Goal: Feedback & Contribution: Contribute content

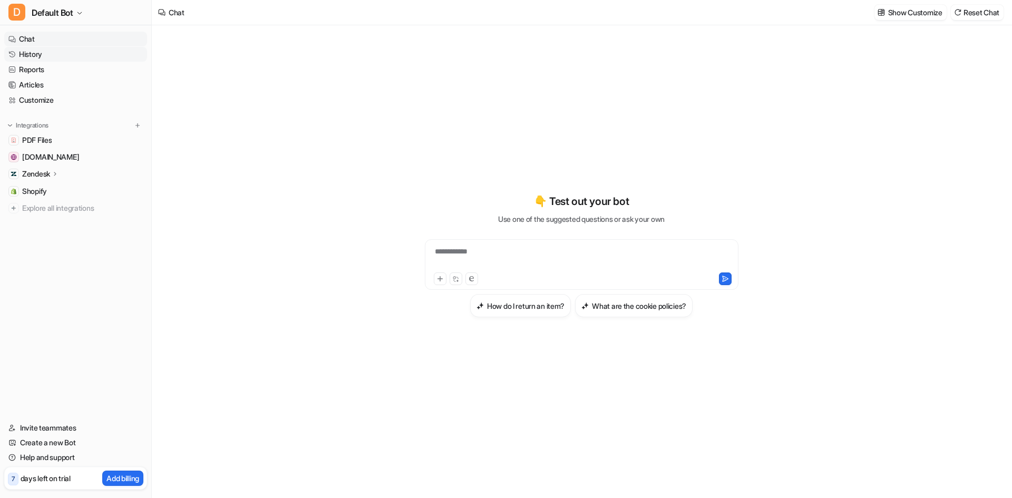
click at [70, 48] on link "History" at bounding box center [75, 54] width 143 height 15
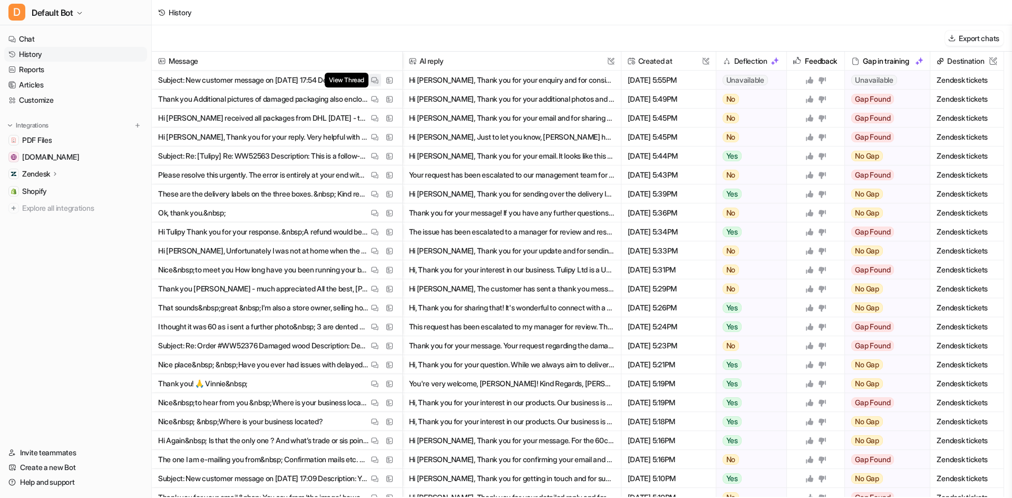
click at [373, 78] on img at bounding box center [374, 80] width 7 height 8
click at [53, 57] on link "History" at bounding box center [75, 54] width 143 height 15
click at [52, 70] on link "Reports" at bounding box center [75, 69] width 143 height 15
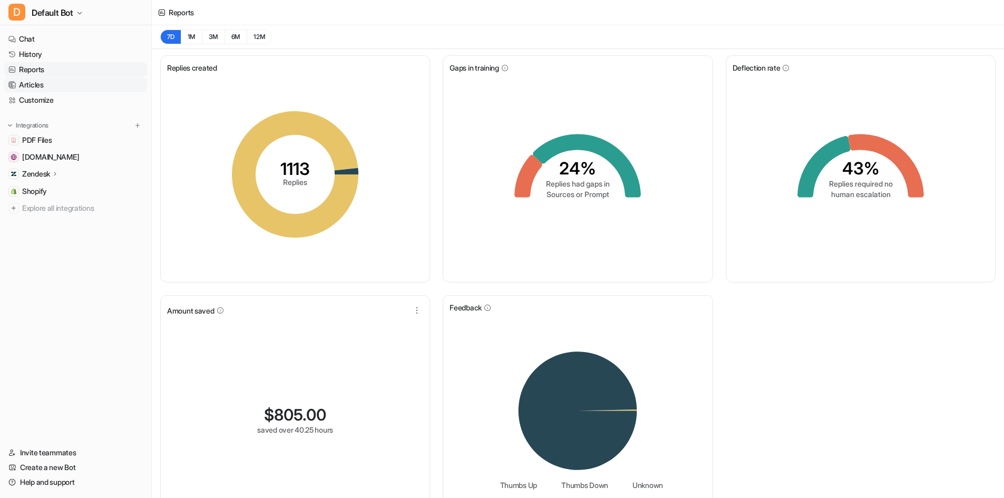
click at [52, 88] on link "Articles" at bounding box center [75, 84] width 143 height 15
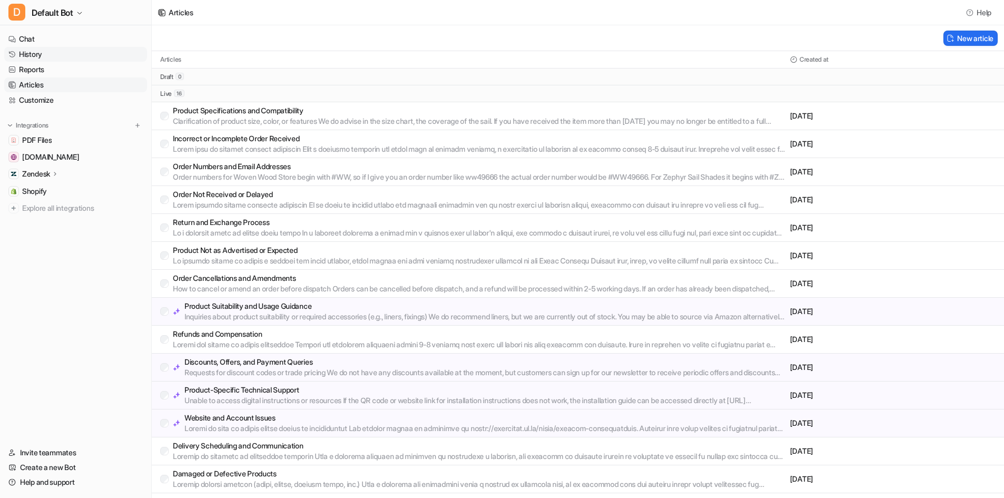
click at [52, 59] on link "History" at bounding box center [75, 54] width 143 height 15
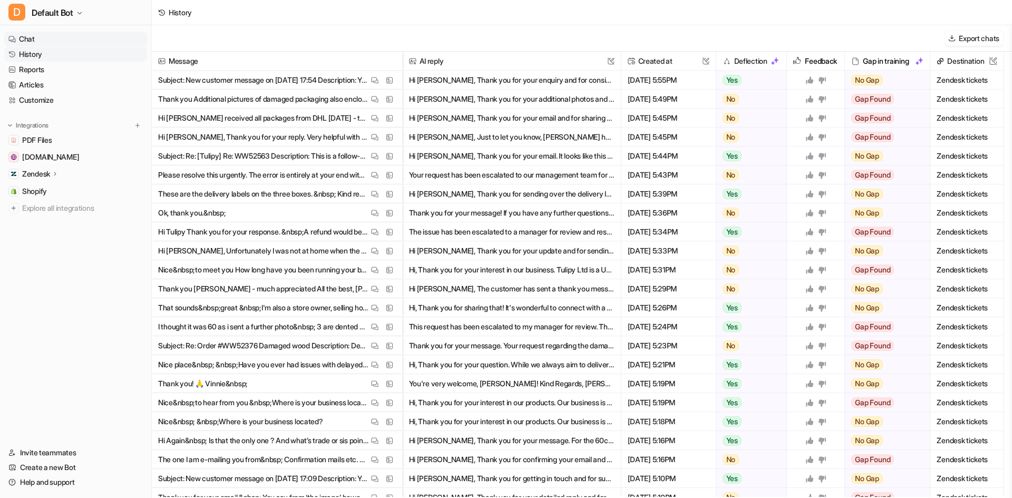
click at [45, 33] on link "Chat" at bounding box center [75, 39] width 143 height 15
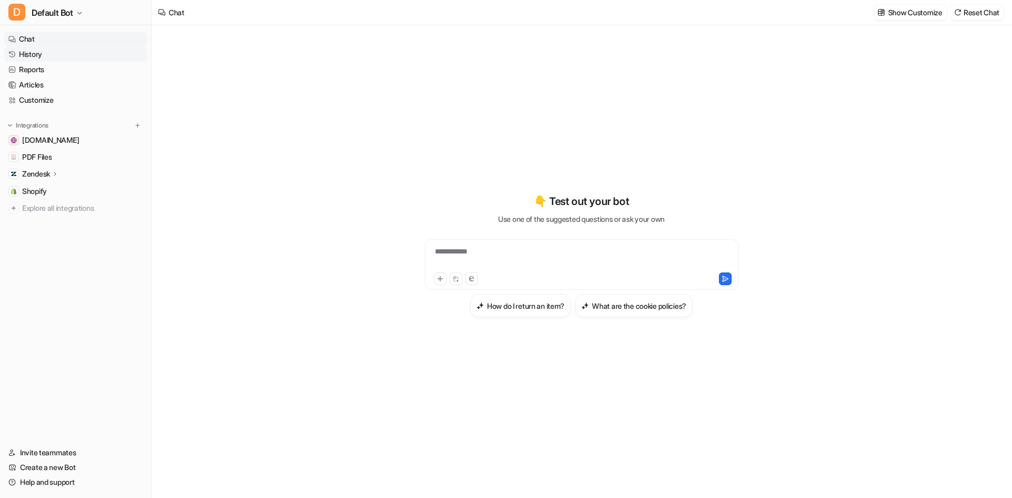
click at [93, 51] on link "History" at bounding box center [75, 54] width 143 height 15
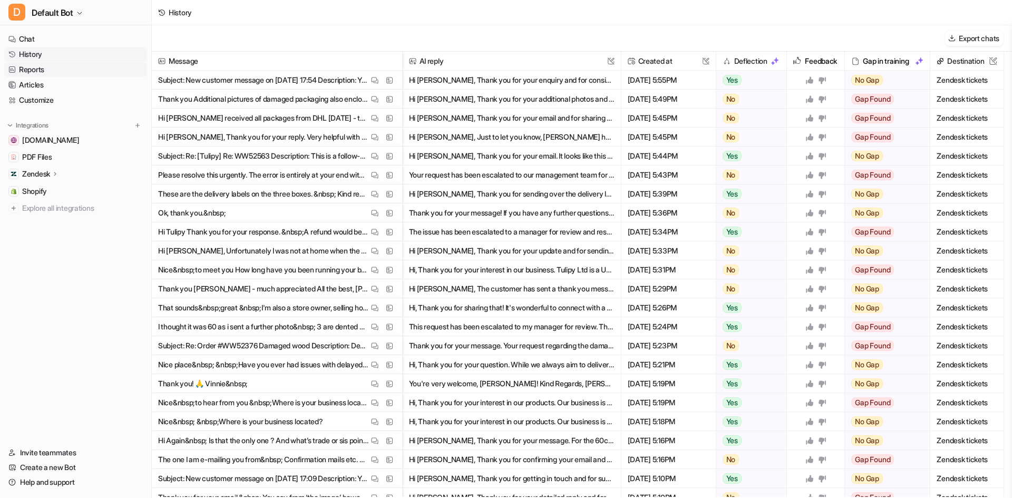
click at [91, 67] on link "Reports" at bounding box center [75, 69] width 143 height 15
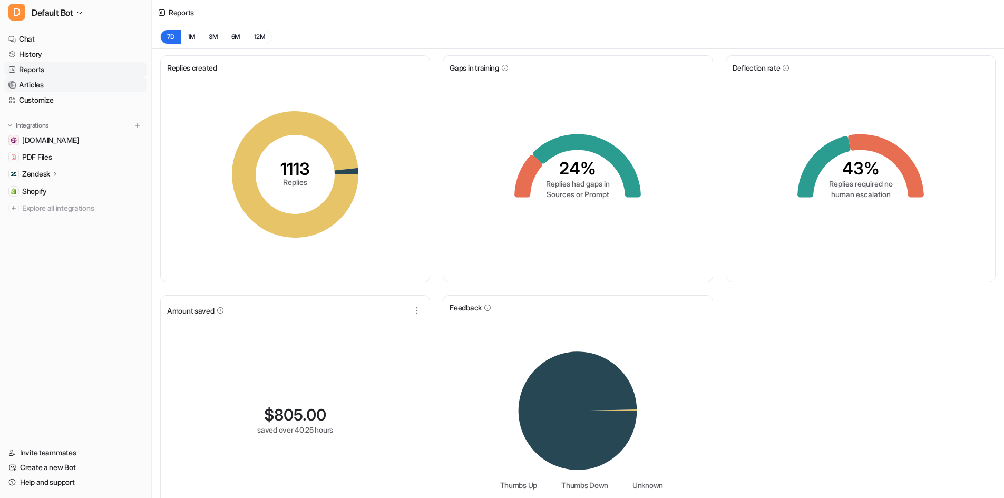
click at [73, 84] on link "Articles" at bounding box center [75, 84] width 143 height 15
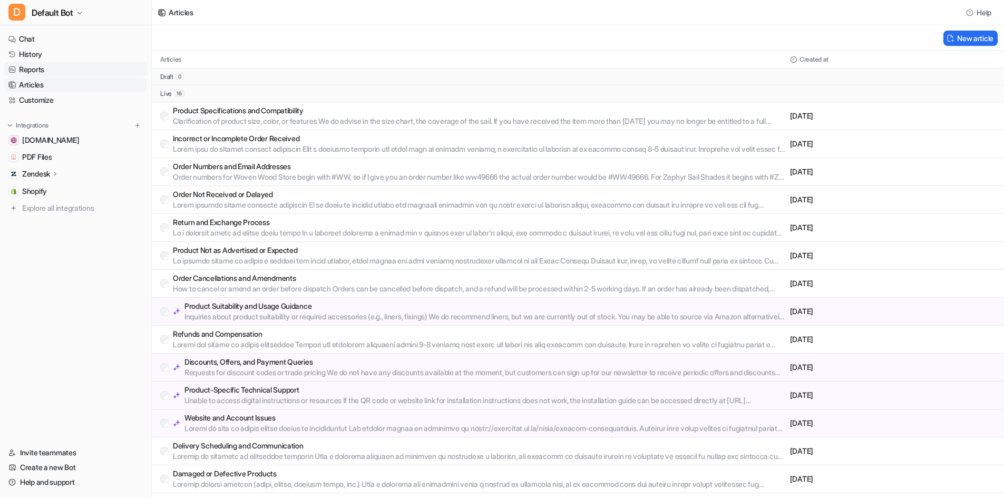
click at [66, 65] on link "Reports" at bounding box center [75, 69] width 143 height 15
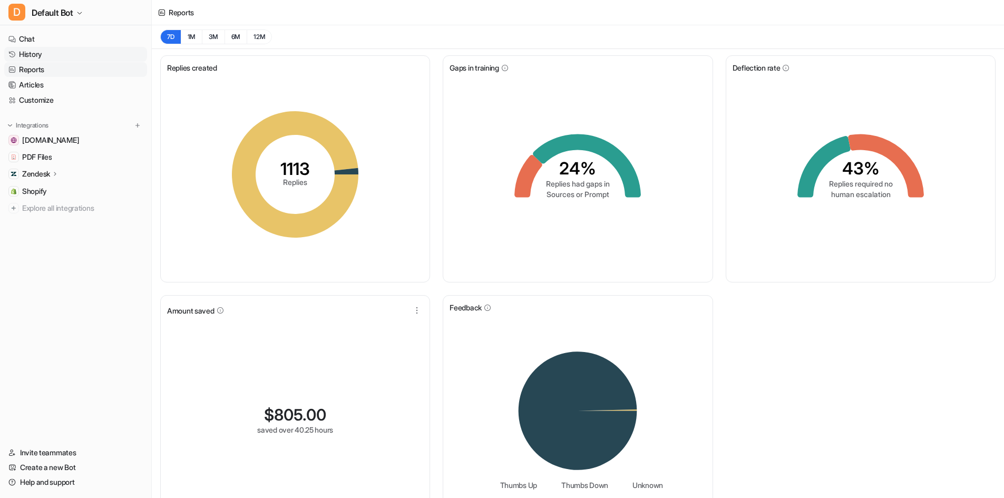
click at [63, 52] on link "History" at bounding box center [75, 54] width 143 height 15
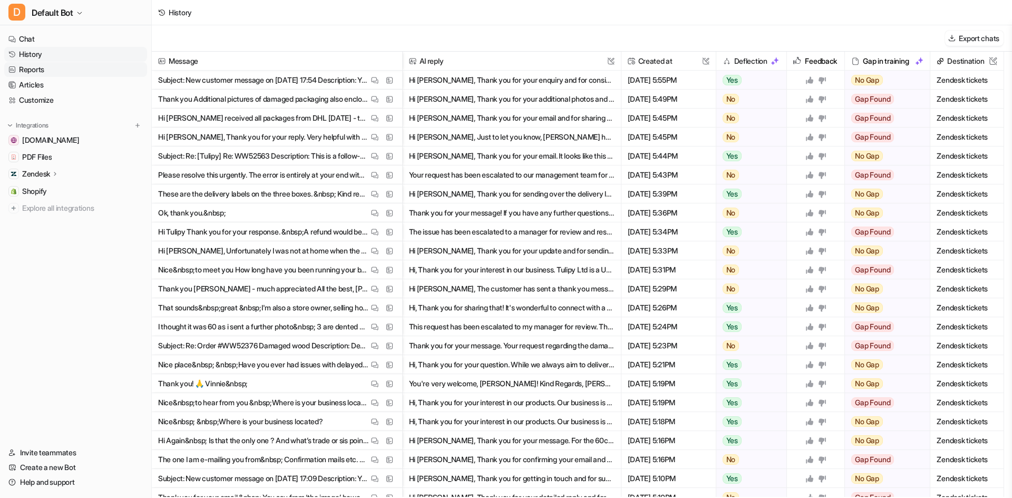
click at [67, 66] on link "Reports" at bounding box center [75, 69] width 143 height 15
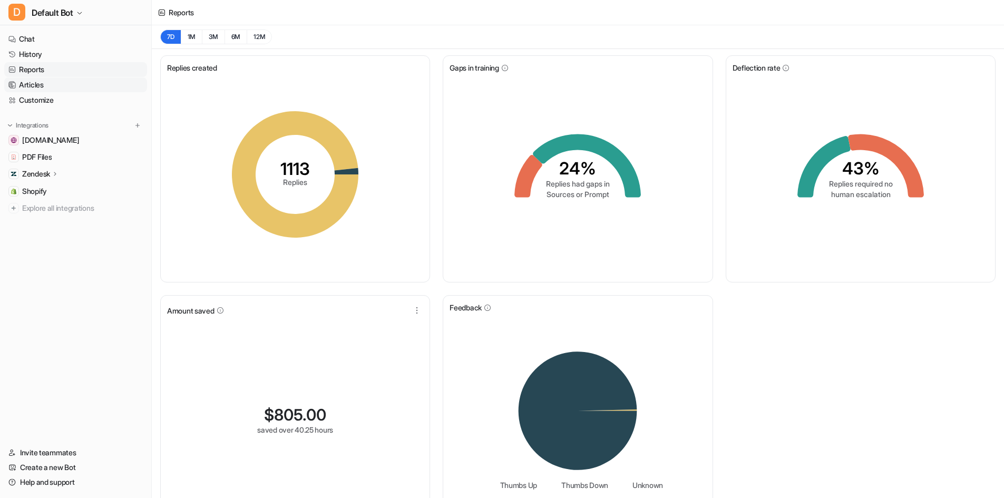
click at [57, 84] on link "Articles" at bounding box center [75, 84] width 143 height 15
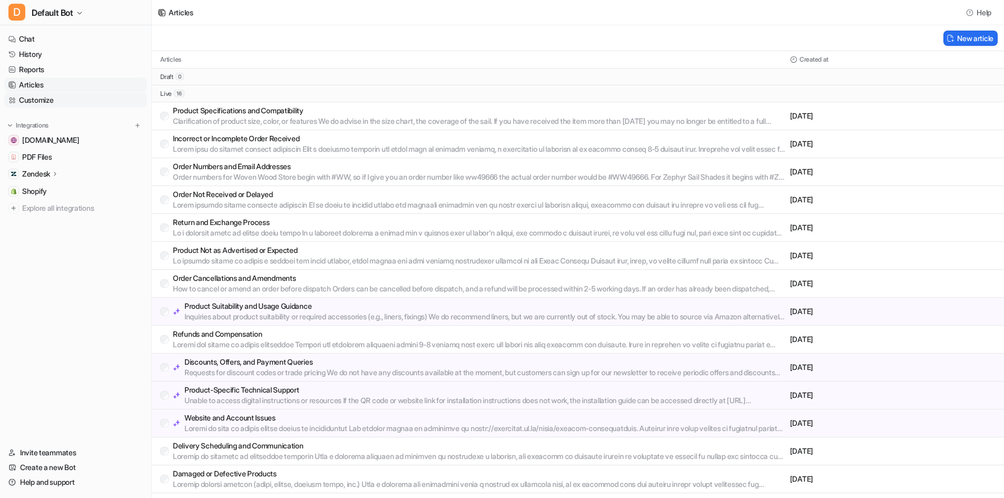
click at [66, 99] on link "Customize" at bounding box center [75, 100] width 143 height 15
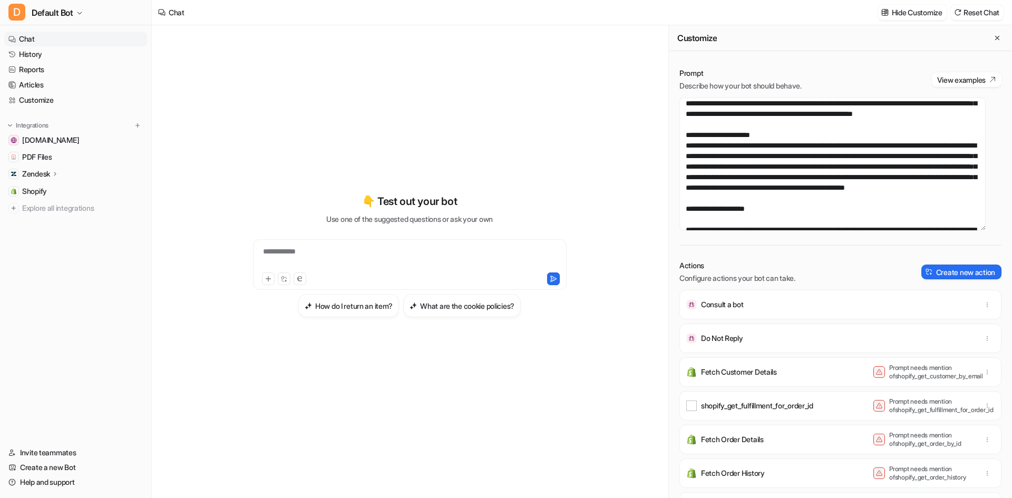
scroll to position [422, 0]
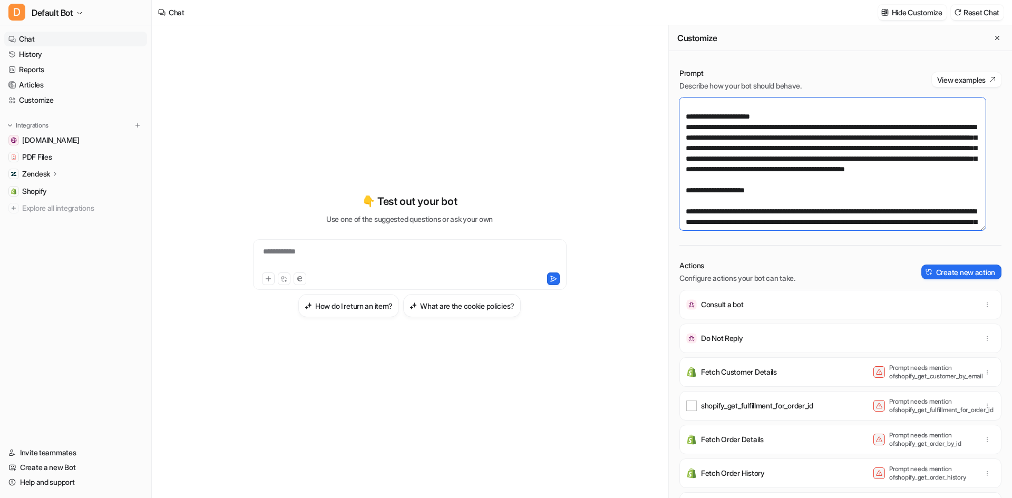
click at [878, 142] on textarea at bounding box center [833, 164] width 306 height 133
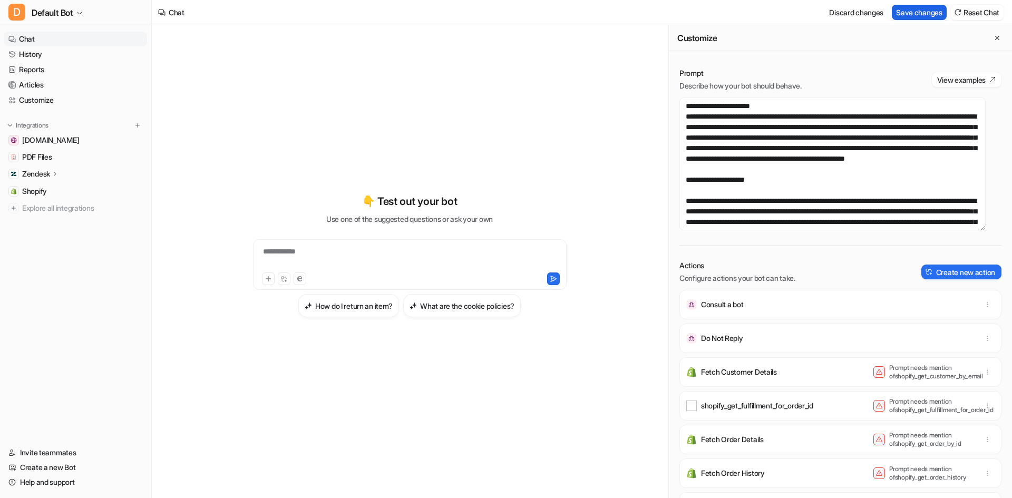
click at [928, 10] on button "Save changes" at bounding box center [919, 12] width 55 height 15
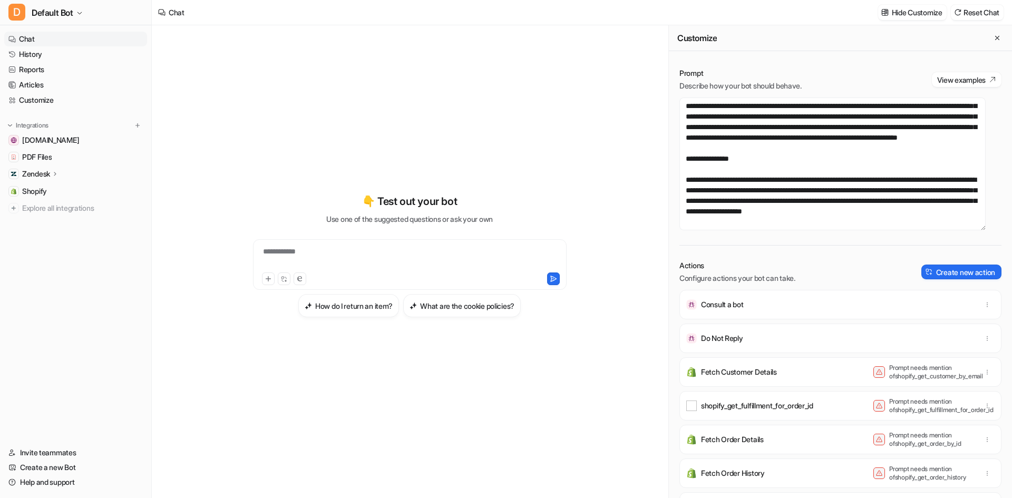
scroll to position [1223, 0]
click at [818, 204] on textarea at bounding box center [833, 164] width 306 height 133
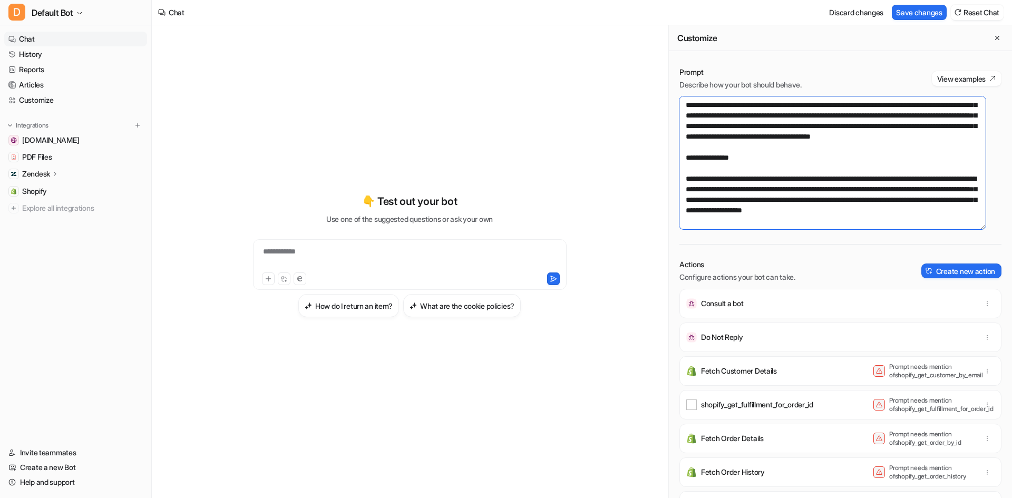
scroll to position [0, 0]
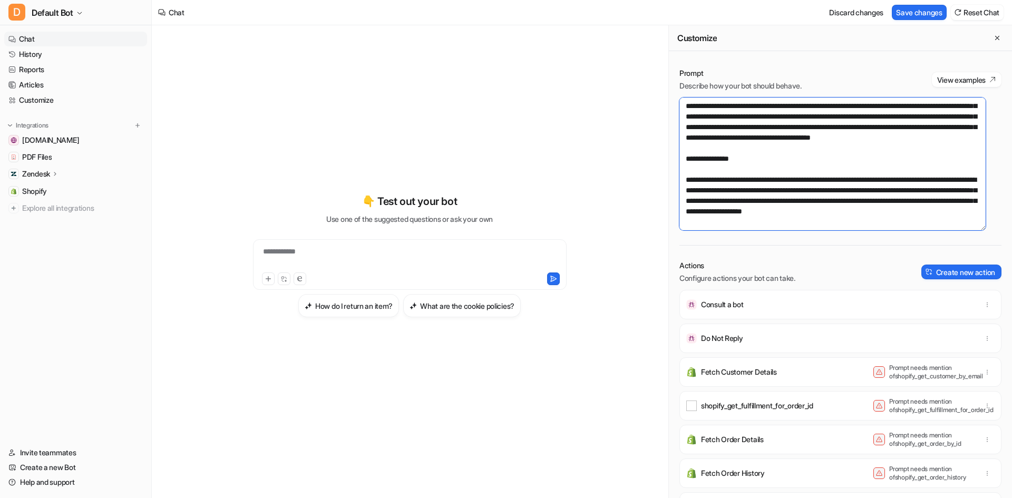
click at [857, 211] on textarea at bounding box center [833, 164] width 306 height 133
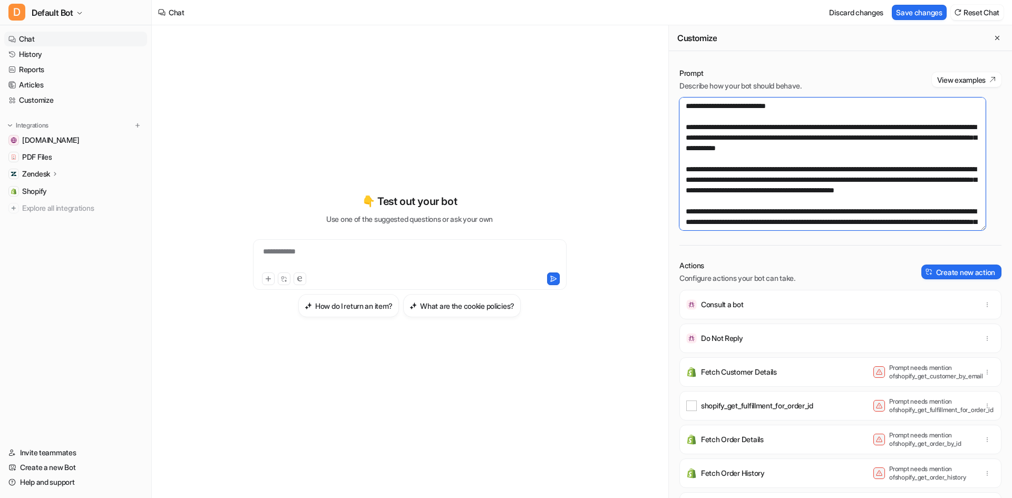
scroll to position [264, 0]
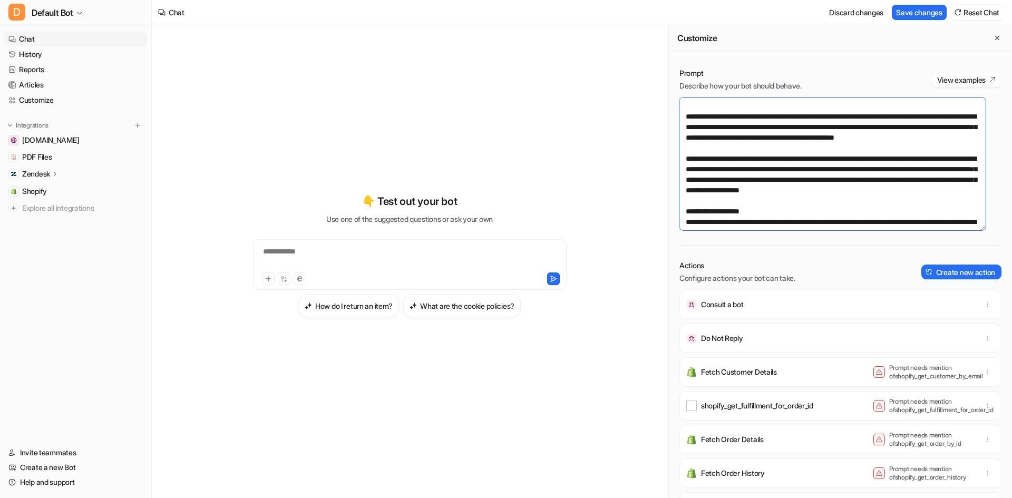
click at [814, 221] on textarea at bounding box center [833, 164] width 306 height 133
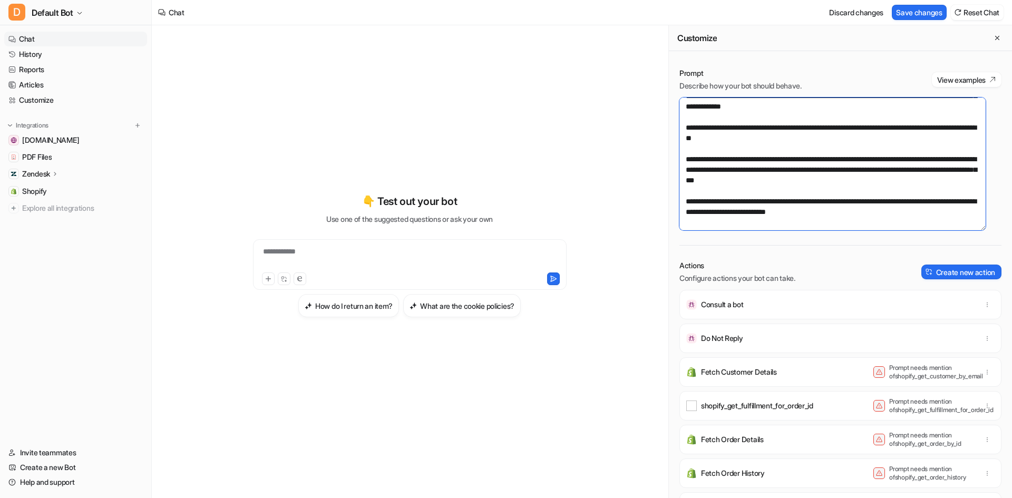
scroll to position [105, 0]
click at [907, 191] on textarea at bounding box center [833, 164] width 306 height 133
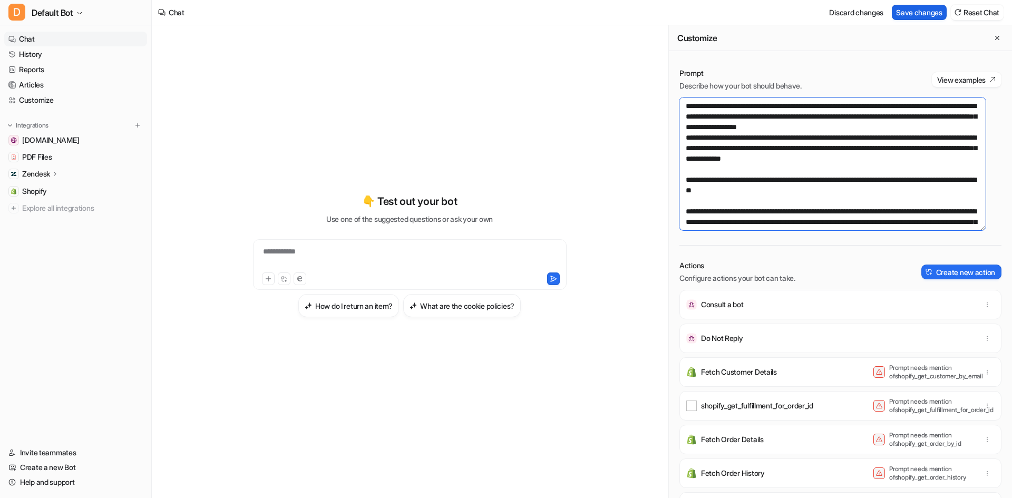
type textarea "**********"
click at [908, 12] on button "Save changes" at bounding box center [919, 12] width 55 height 15
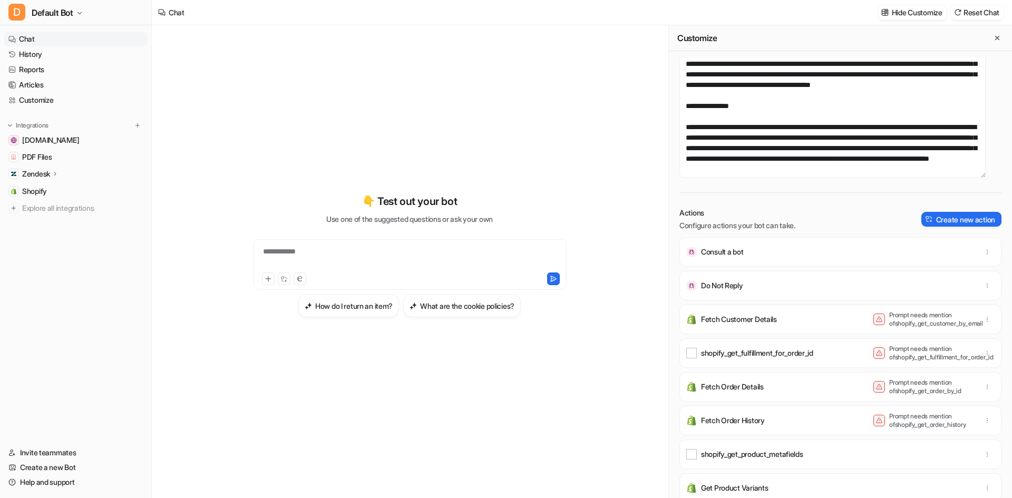
scroll to position [1350, 0]
click at [82, 58] on link "History" at bounding box center [75, 54] width 143 height 15
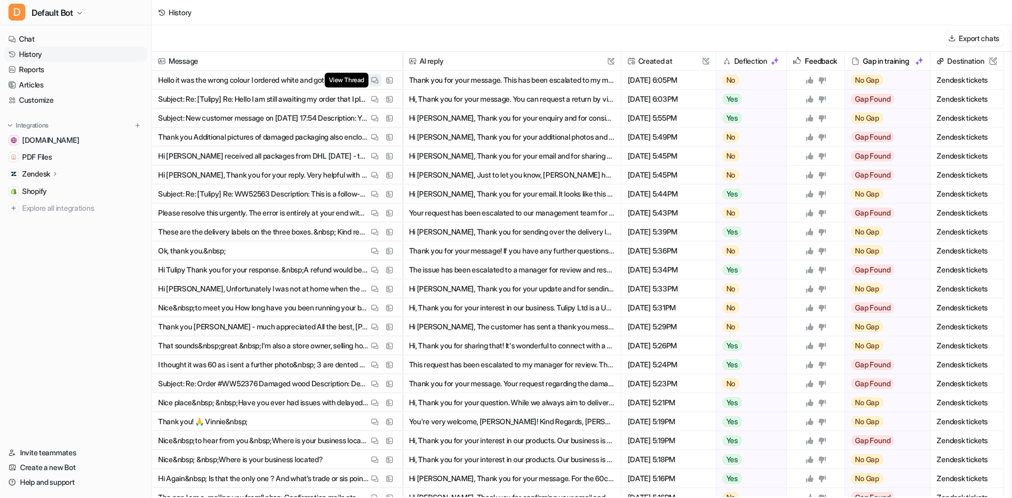
click at [371, 80] on img at bounding box center [374, 80] width 7 height 8
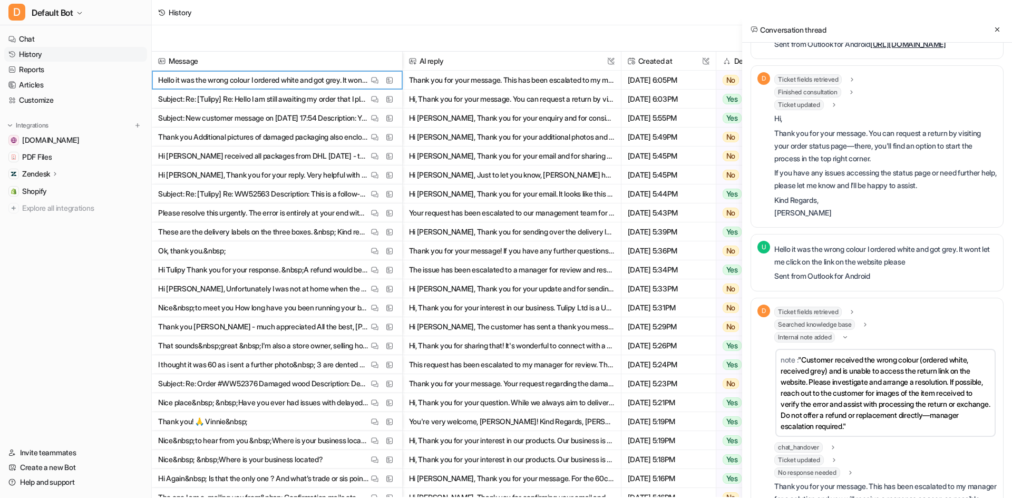
scroll to position [154, 0]
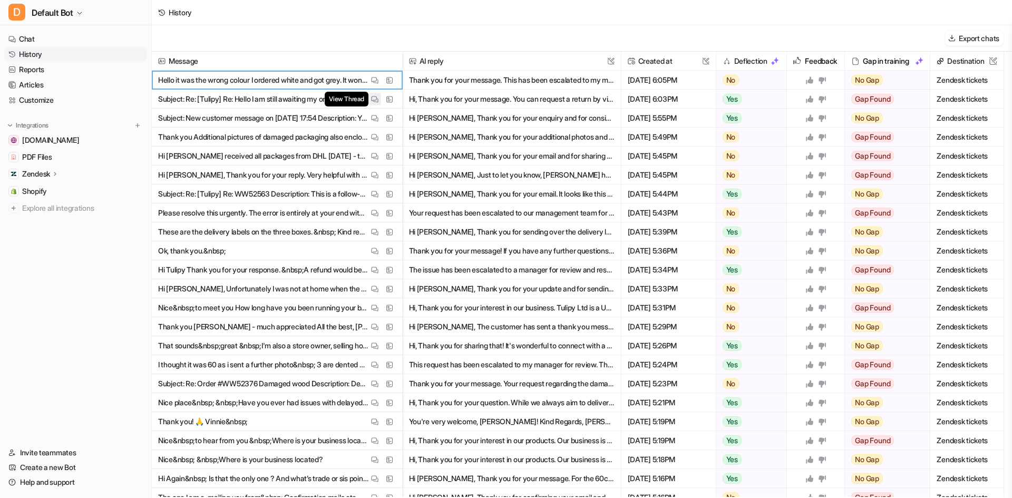
click at [372, 100] on img at bounding box center [374, 99] width 7 height 8
click at [369, 81] on button "View Thread" at bounding box center [374, 80] width 13 height 13
click at [380, 118] on button "View Thread" at bounding box center [374, 118] width 13 height 13
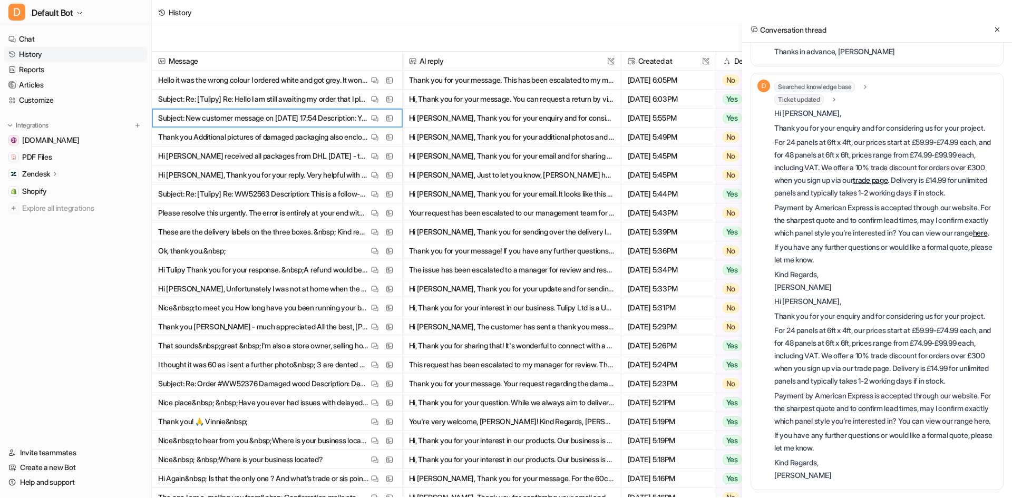
scroll to position [315, 0]
click at [376, 137] on img at bounding box center [374, 137] width 7 height 8
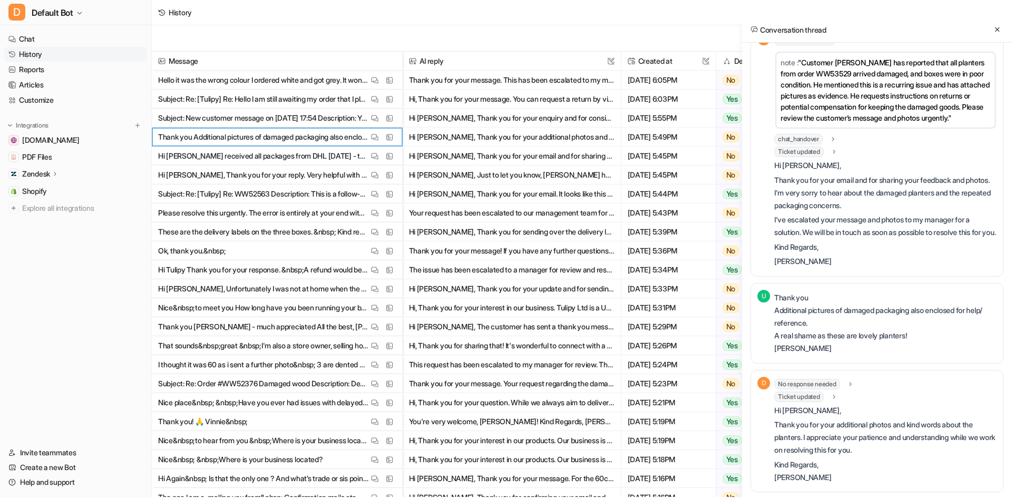
scroll to position [578, 0]
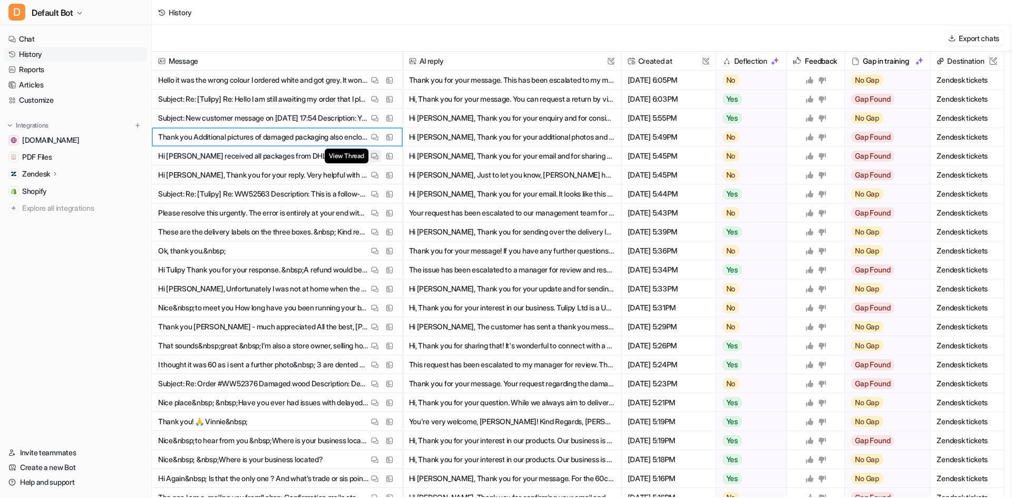
click at [381, 156] on button "View Thread" at bounding box center [374, 156] width 13 height 13
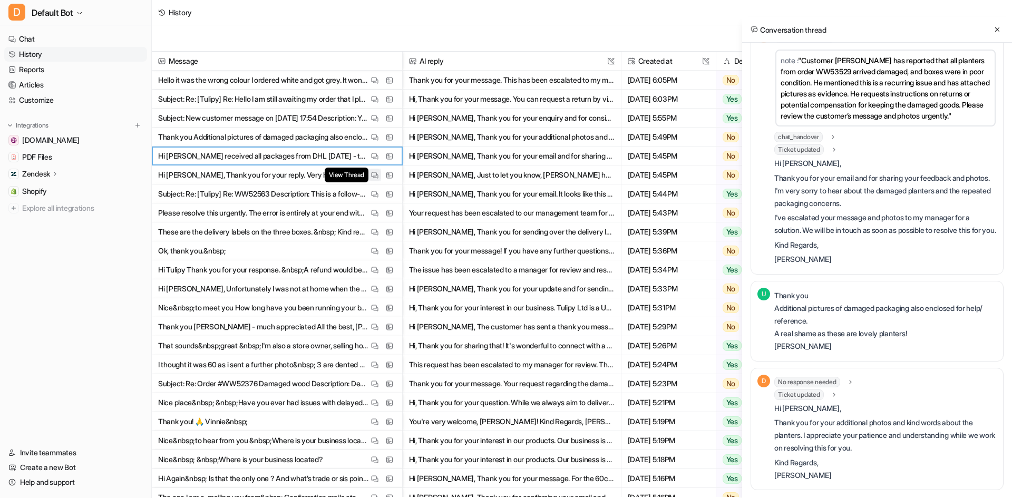
click at [373, 178] on img at bounding box center [374, 175] width 7 height 8
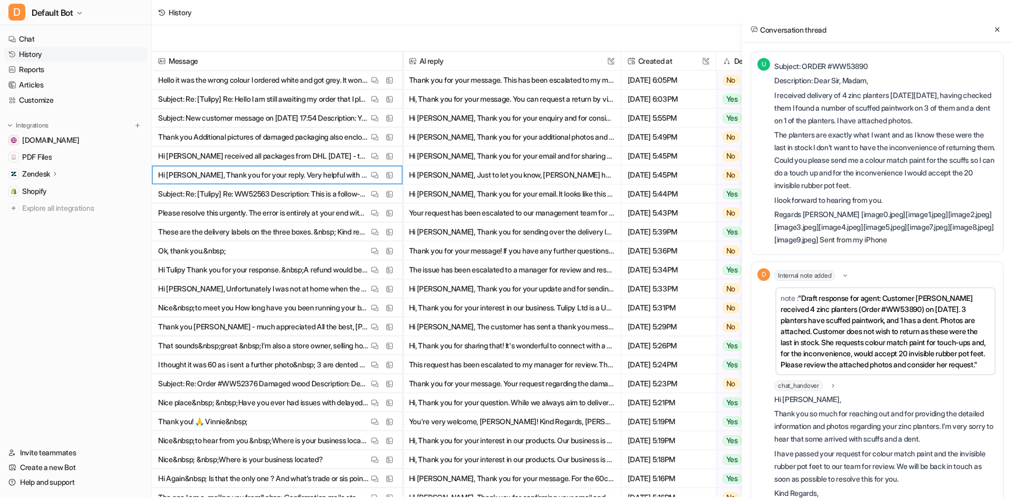
scroll to position [53, 0]
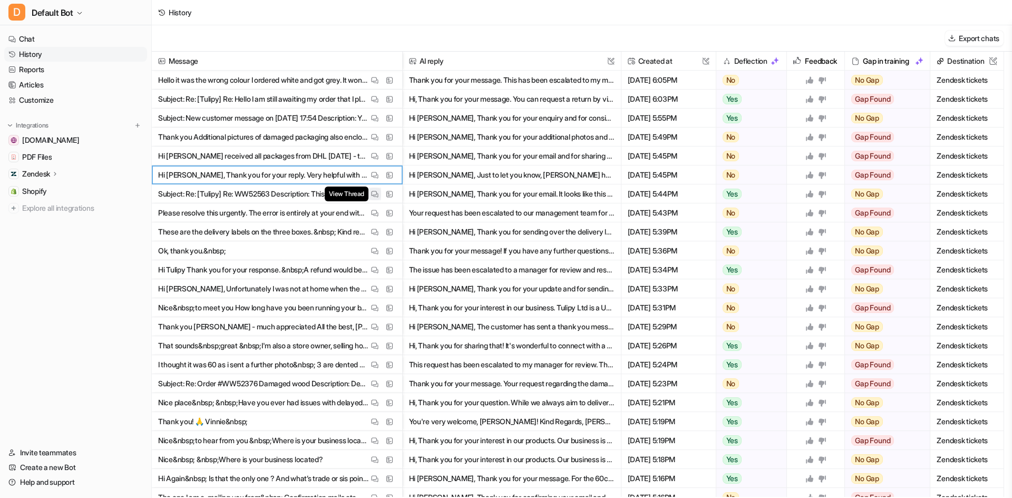
click at [374, 196] on img at bounding box center [374, 194] width 7 height 8
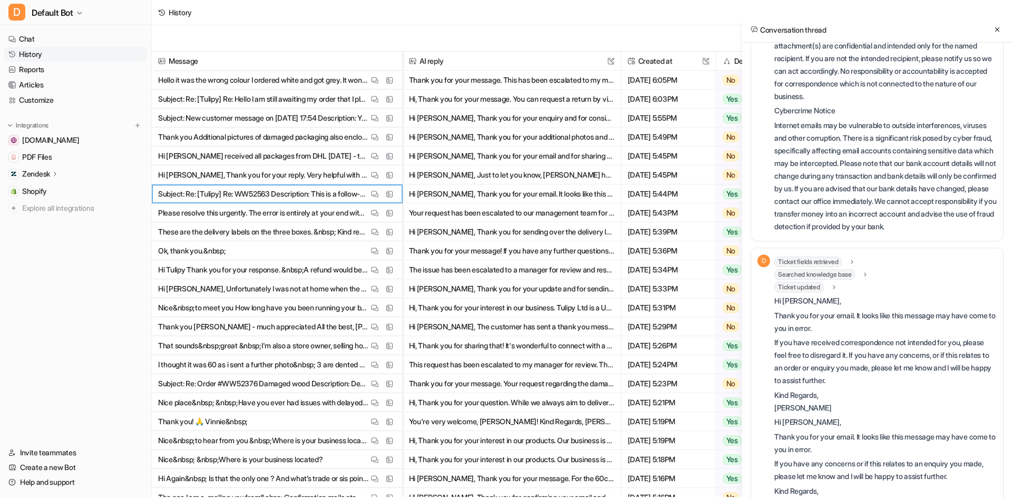
scroll to position [241, 0]
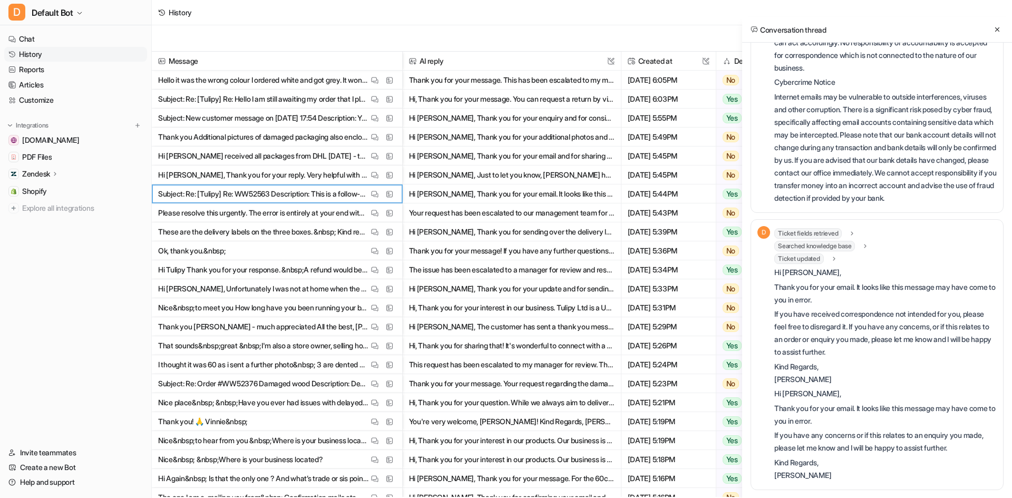
click at [375, 219] on button "View Thread" at bounding box center [374, 213] width 13 height 13
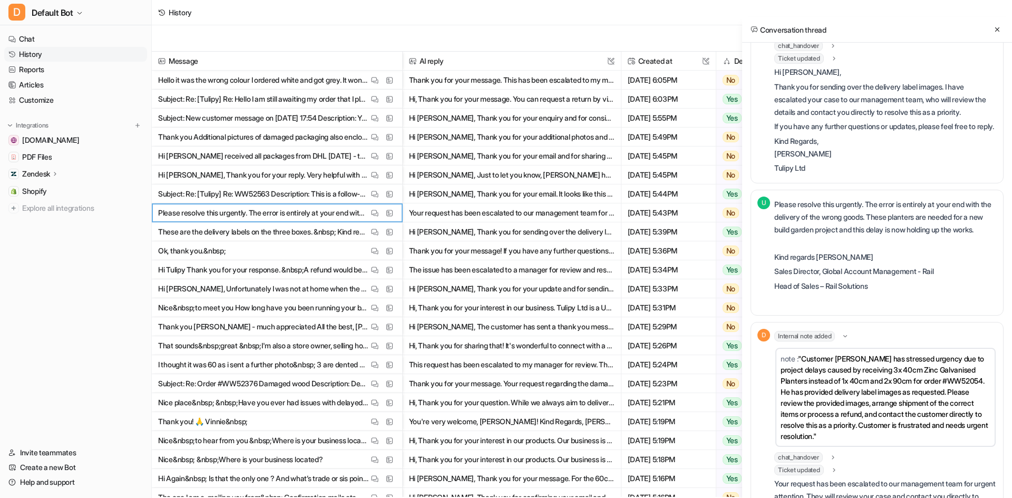
scroll to position [1725, 0]
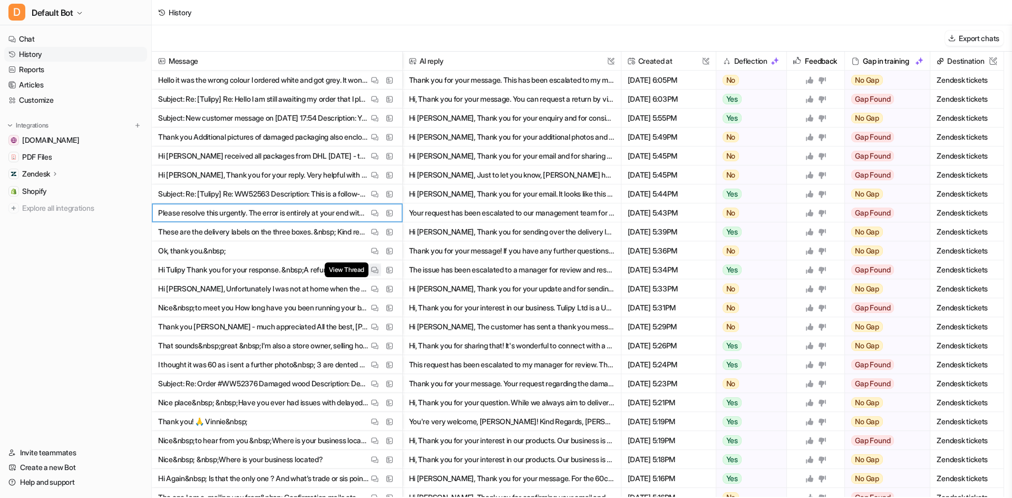
click at [374, 267] on img at bounding box center [374, 270] width 7 height 8
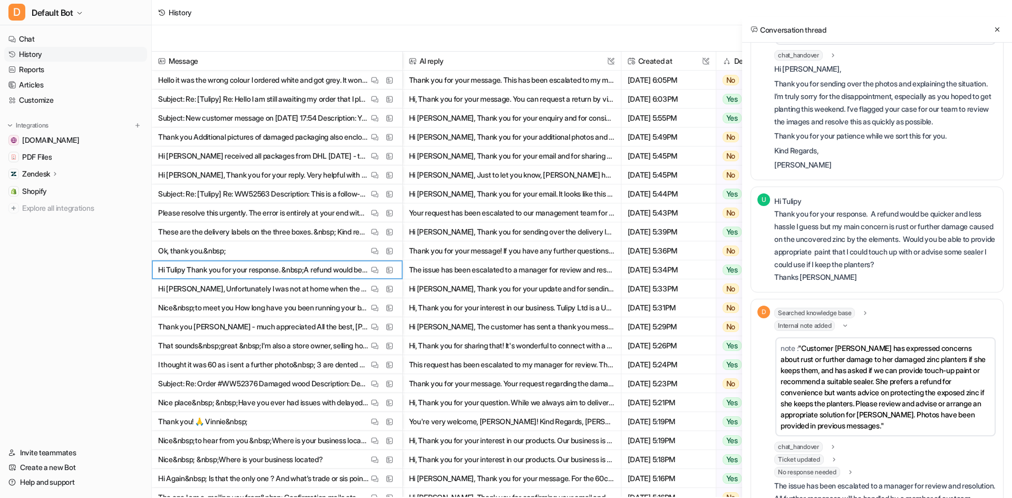
scroll to position [743, 0]
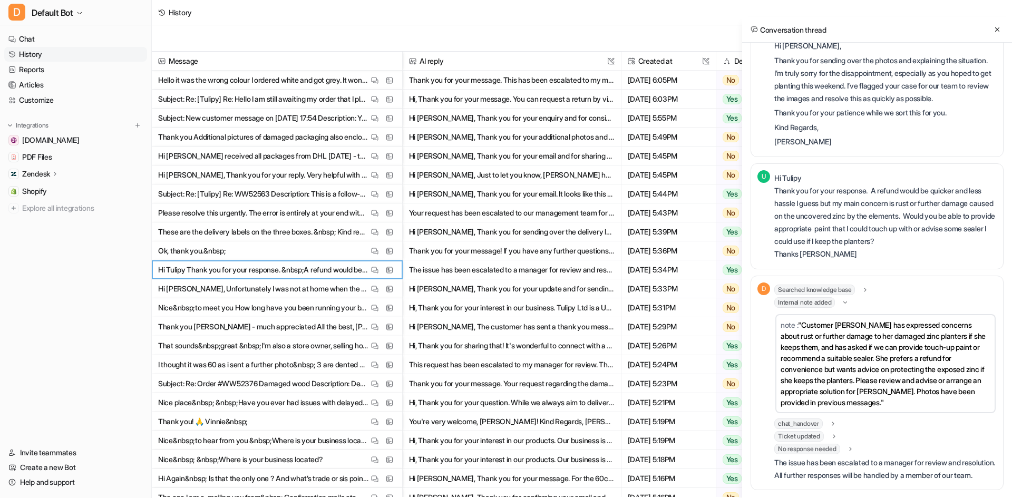
click at [1011, 70] on div "U Subject: New customer message on [DATE] 17:13 Description: You received a new…" at bounding box center [877, 292] width 270 height 498
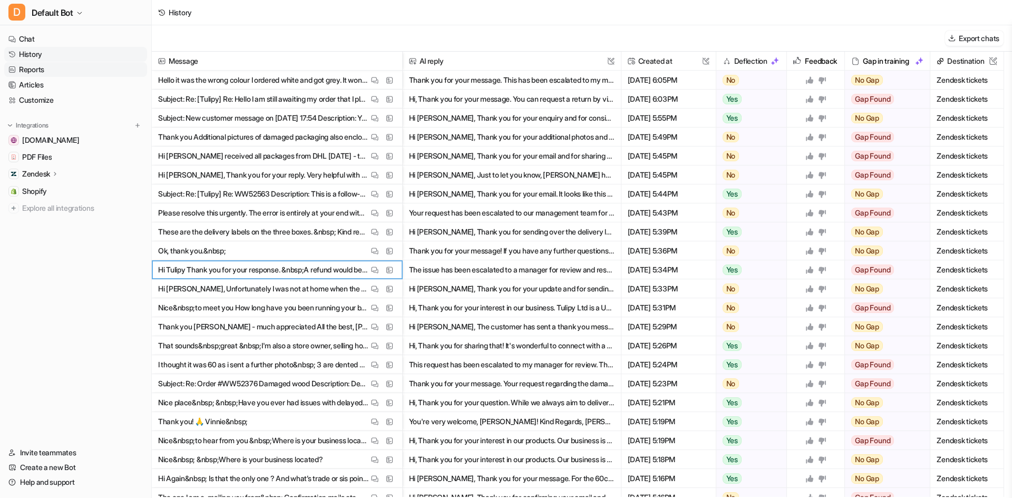
click at [59, 71] on link "Reports" at bounding box center [75, 69] width 143 height 15
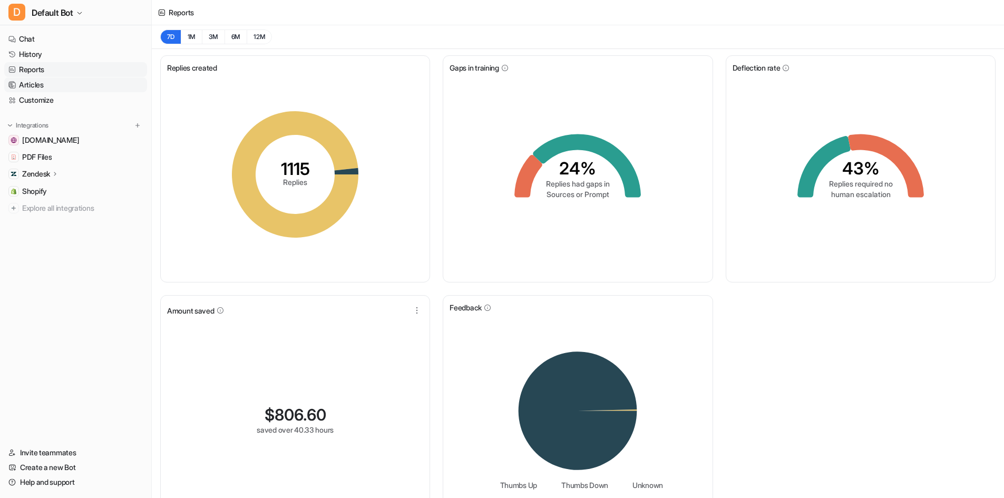
click at [59, 79] on link "Articles" at bounding box center [75, 84] width 143 height 15
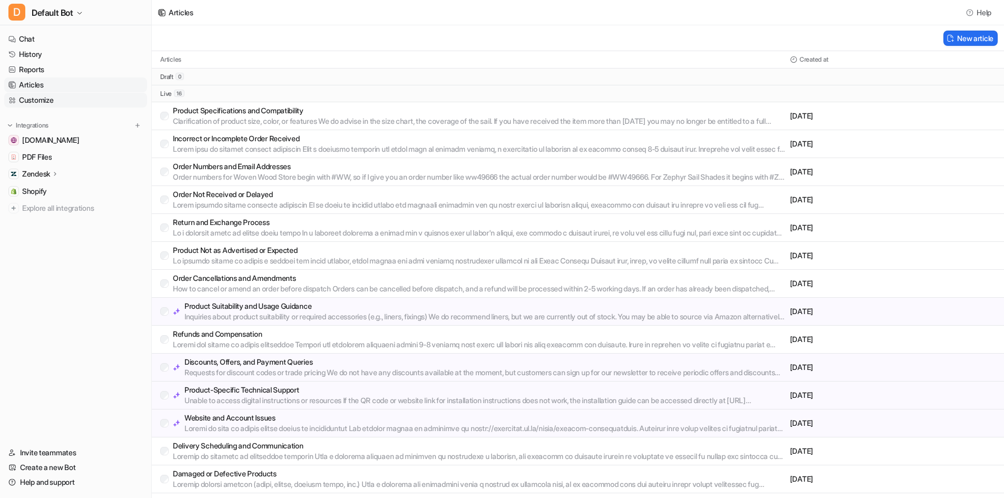
click at [48, 105] on link "Customize" at bounding box center [75, 100] width 143 height 15
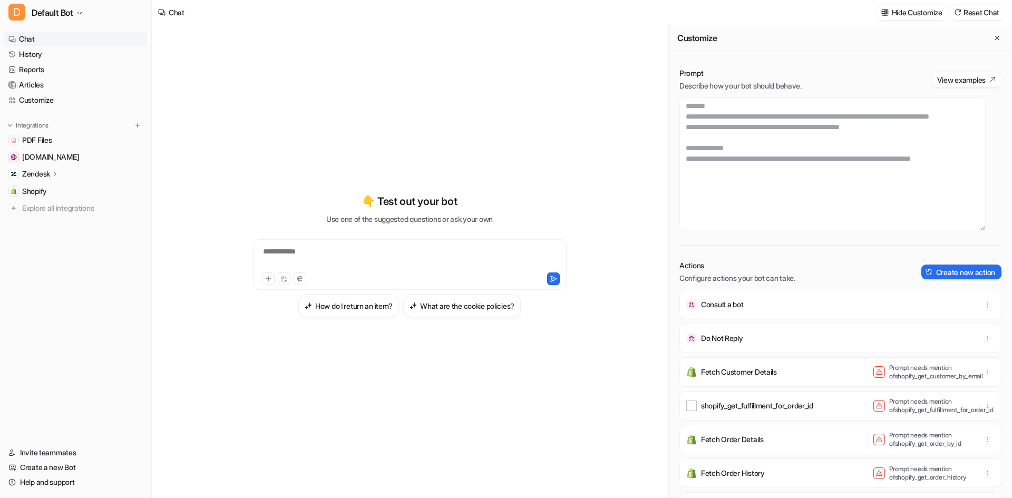
scroll to position [1350, 0]
click at [799, 218] on textarea at bounding box center [833, 164] width 306 height 133
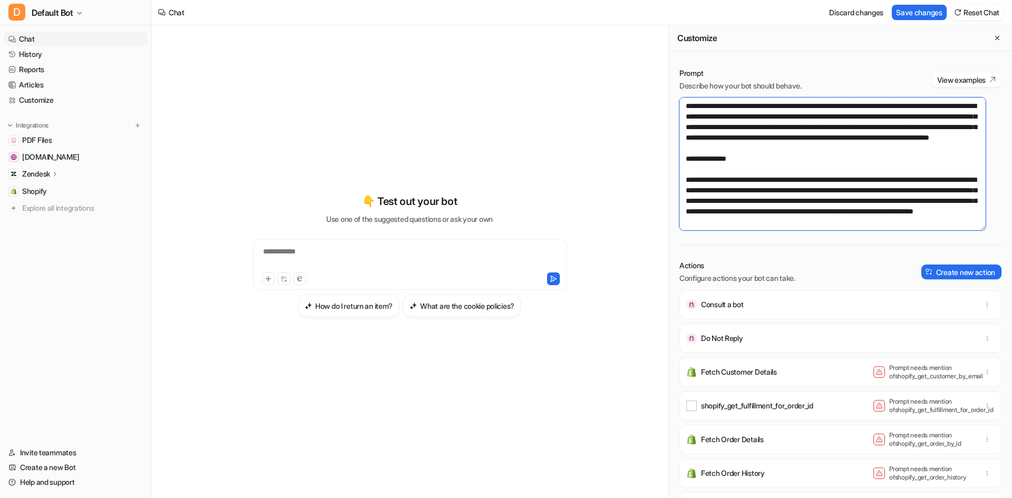
scroll to position [1430, 0]
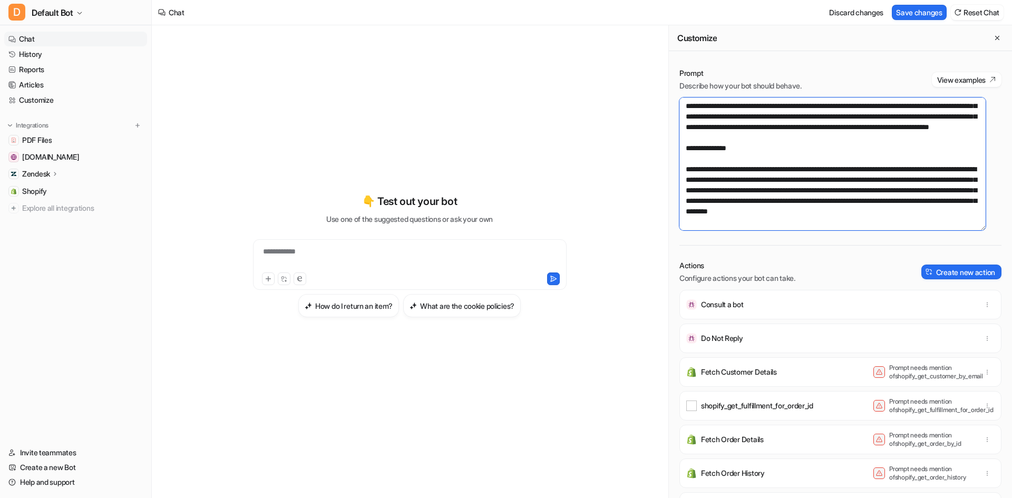
click at [771, 228] on textarea at bounding box center [833, 164] width 306 height 133
click at [788, 229] on textarea at bounding box center [833, 164] width 306 height 133
type textarea "**********"
click at [931, 12] on button "Save changes" at bounding box center [919, 12] width 55 height 15
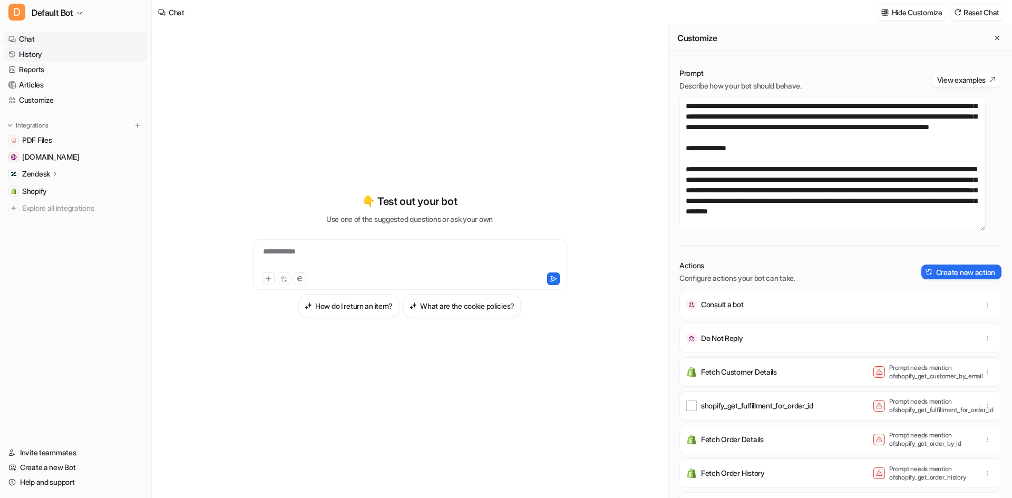
click at [83, 60] on link "History" at bounding box center [75, 54] width 143 height 15
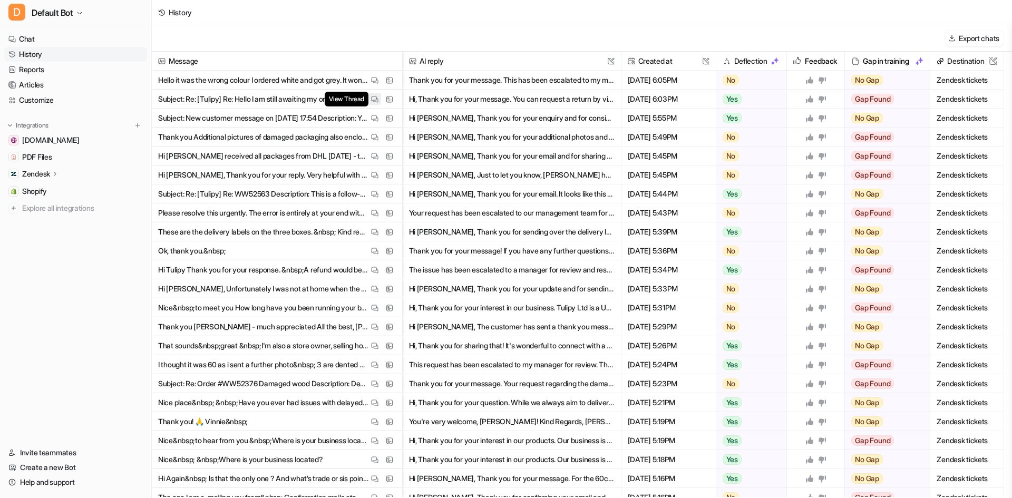
click at [372, 97] on img at bounding box center [374, 99] width 7 height 8
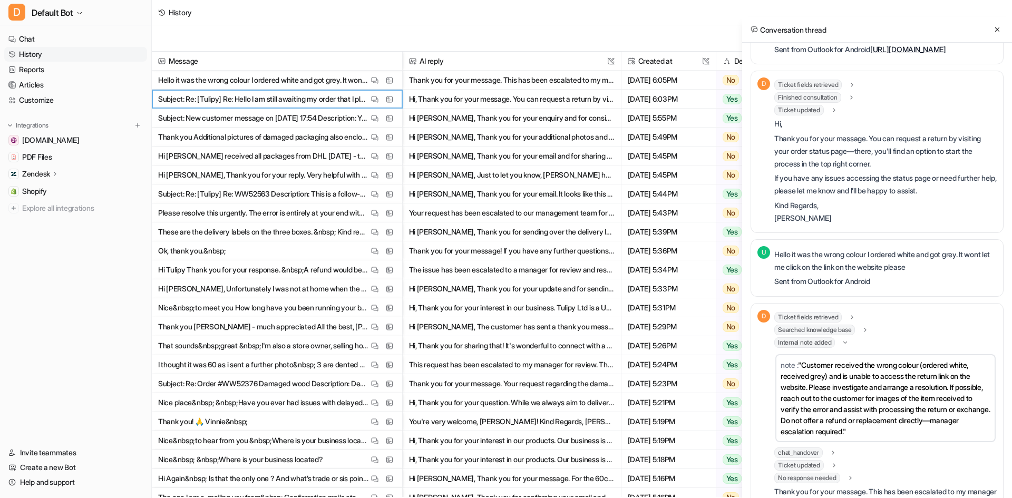
scroll to position [154, 0]
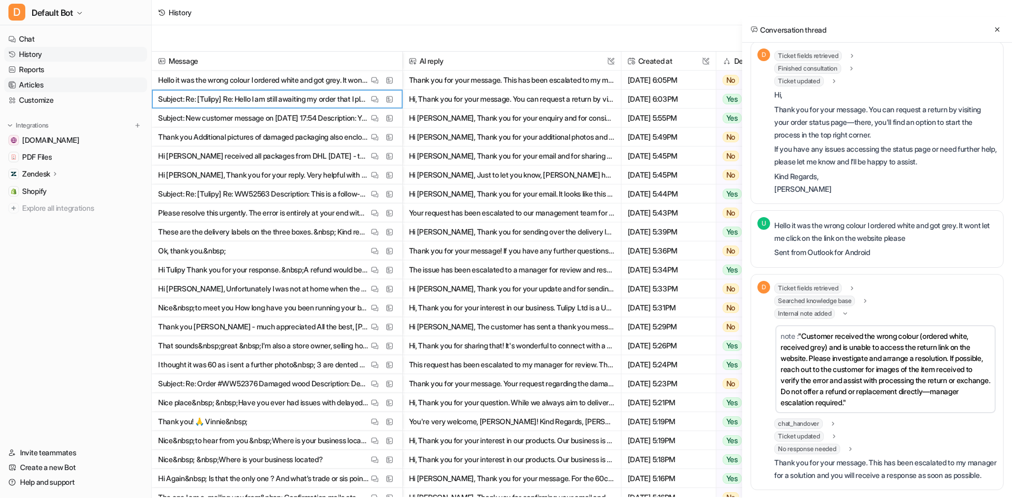
click at [57, 87] on link "Articles" at bounding box center [75, 84] width 143 height 15
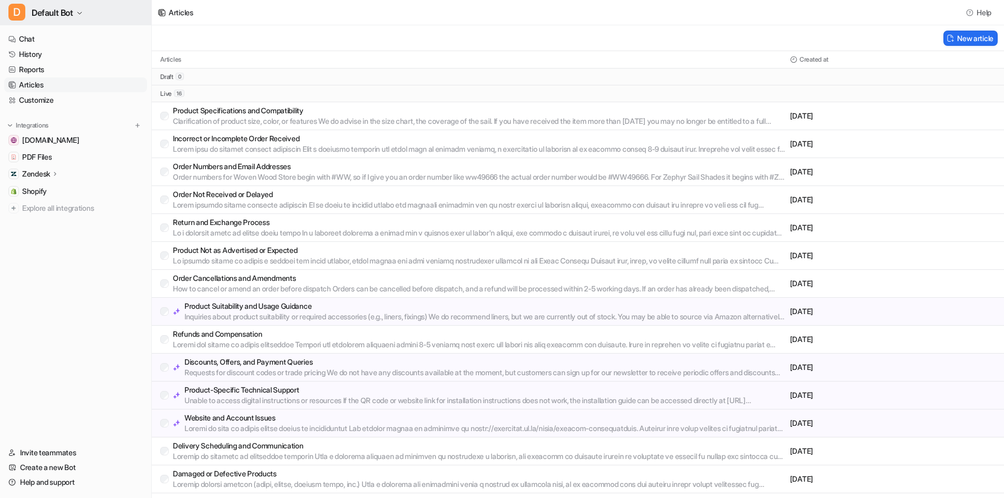
click at [70, 8] on span "Default Bot" at bounding box center [53, 12] width 42 height 15
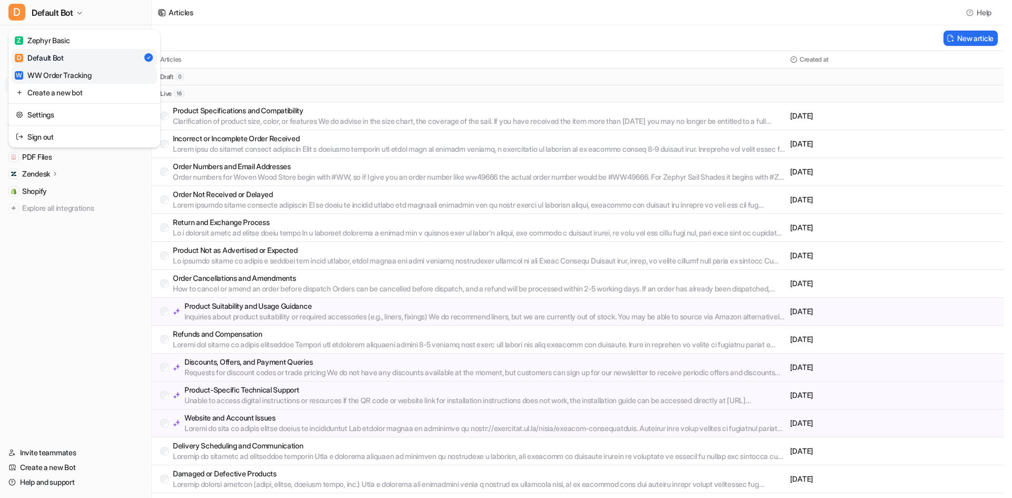
click at [82, 78] on div "W WW Order Tracking" at bounding box center [53, 75] width 76 height 11
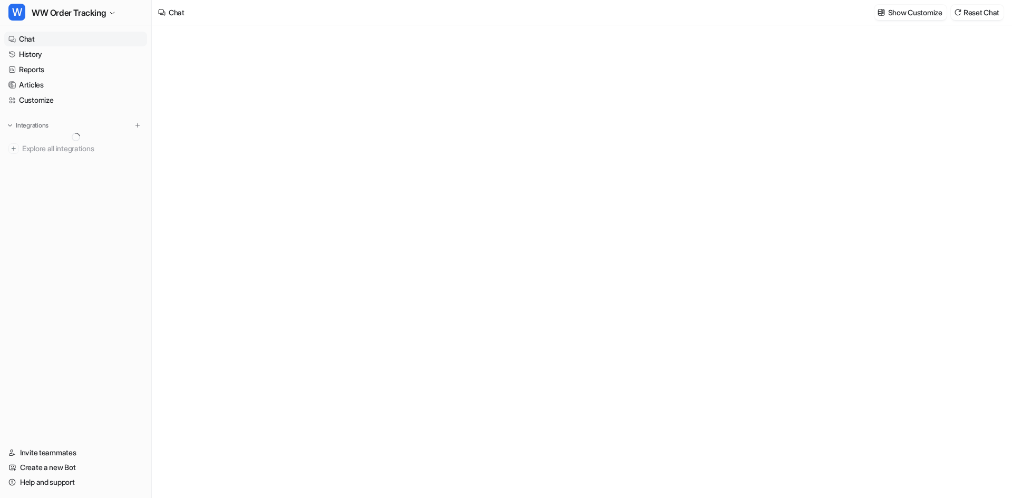
type textarea "**********"
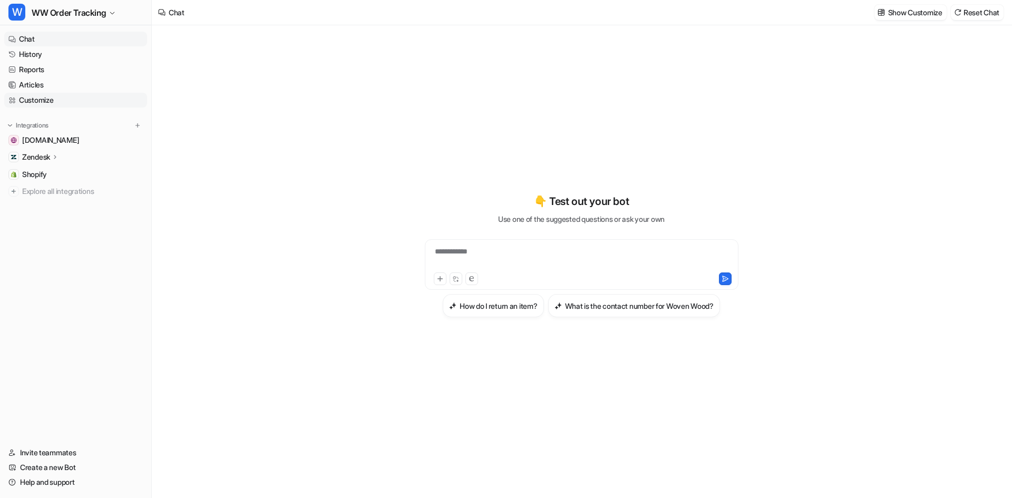
click at [33, 102] on link "Customize" at bounding box center [75, 100] width 143 height 15
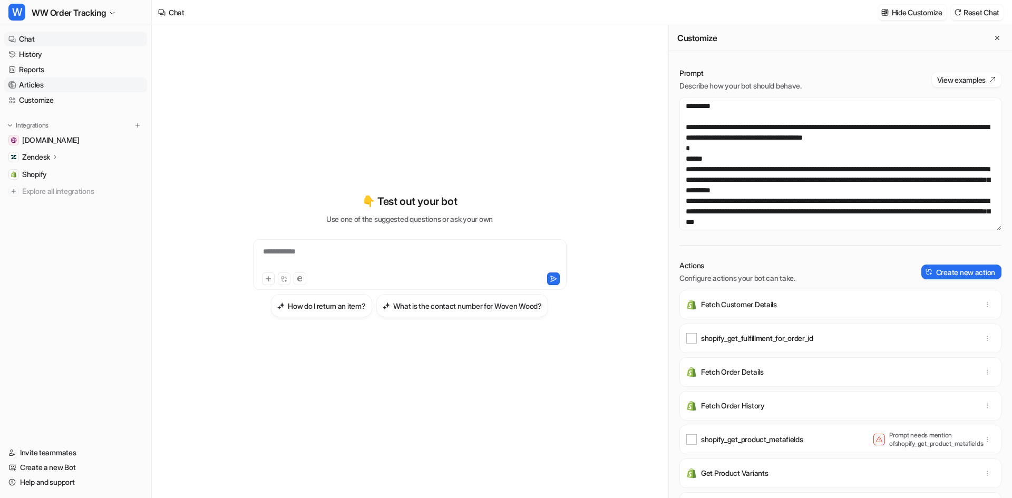
click at [42, 88] on link "Articles" at bounding box center [75, 84] width 143 height 15
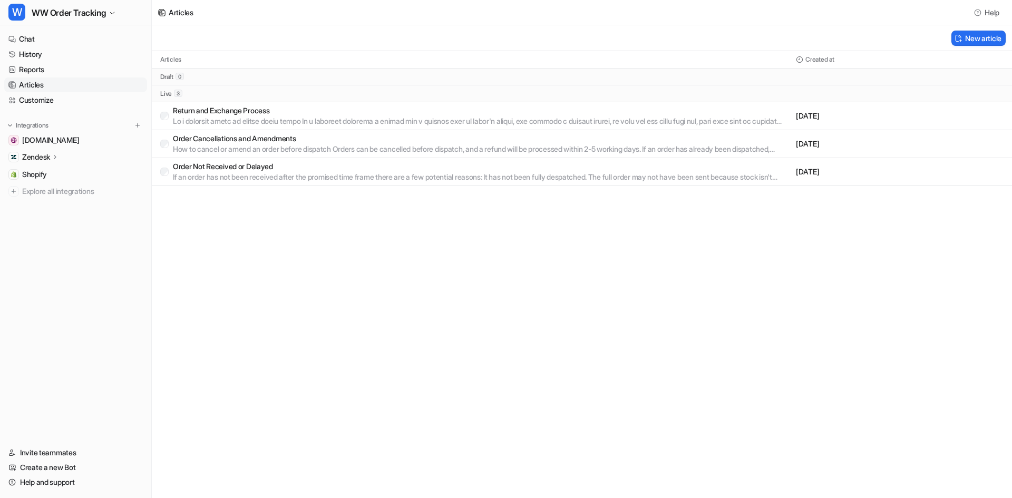
click at [274, 115] on p "Return and Exchange Process" at bounding box center [482, 110] width 619 height 11
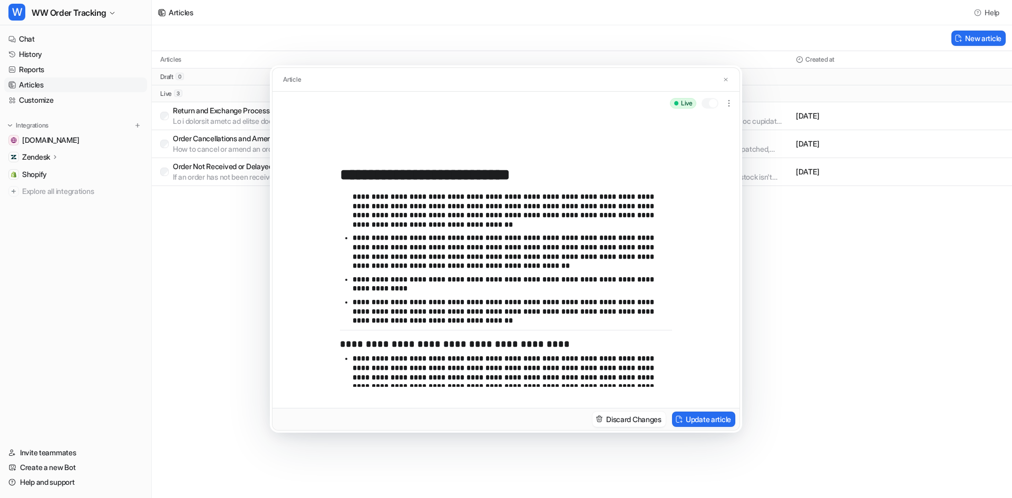
scroll to position [249, 0]
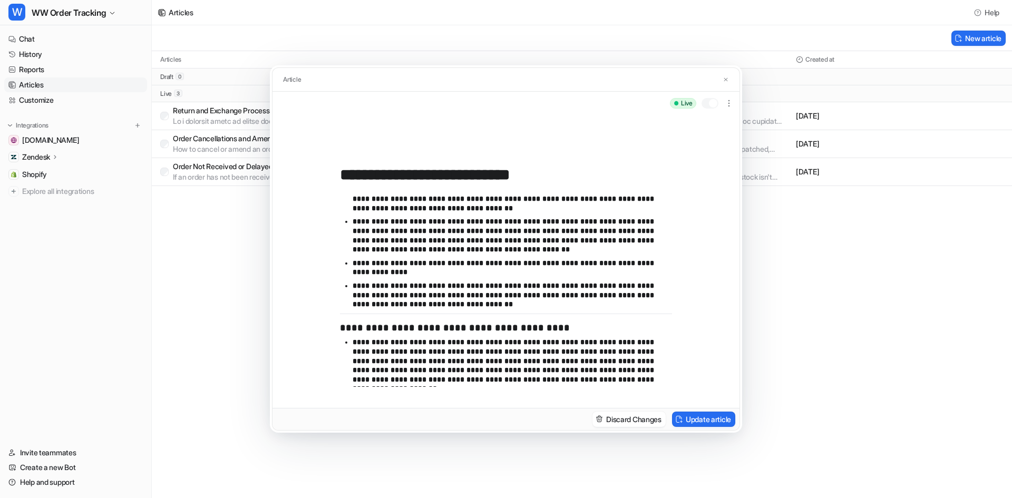
click at [550, 340] on p "**********" at bounding box center [509, 361] width 312 height 46
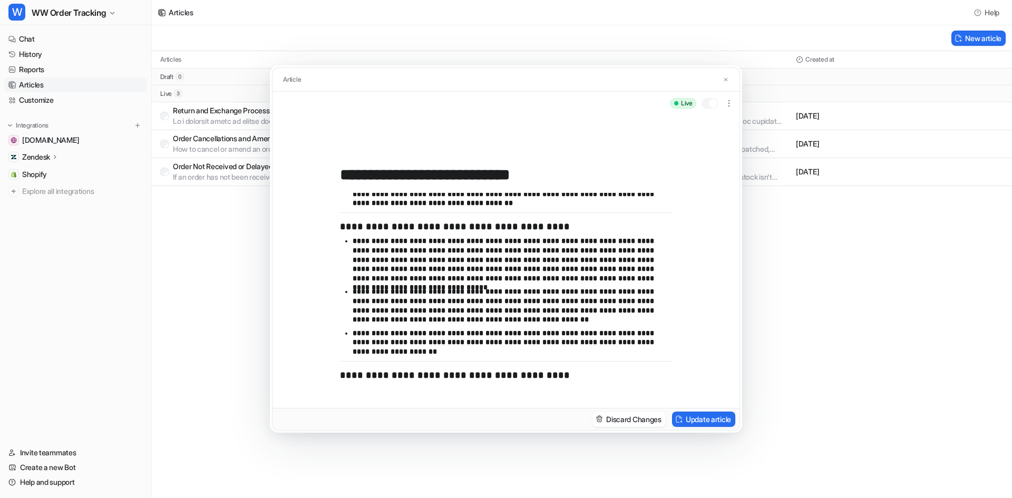
scroll to position [355, 0]
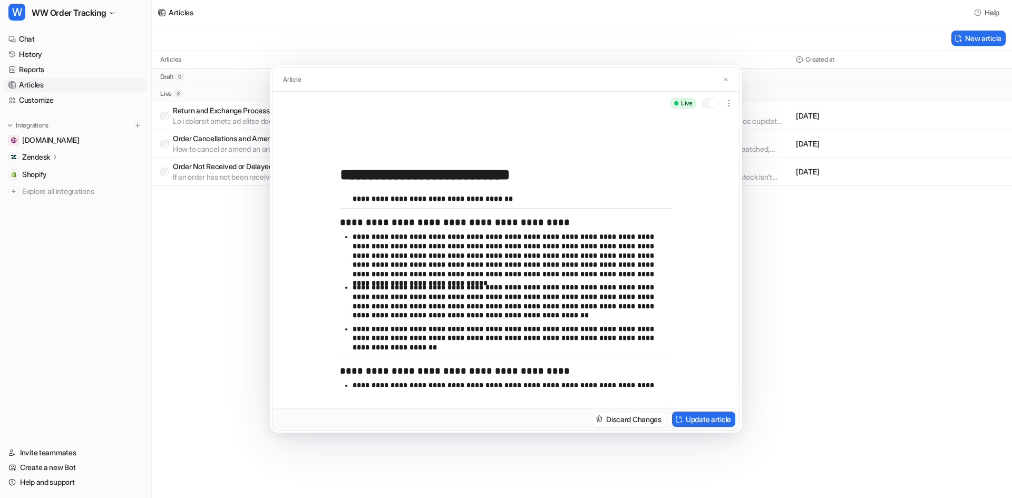
click at [431, 350] on p "**********" at bounding box center [509, 339] width 312 height 28
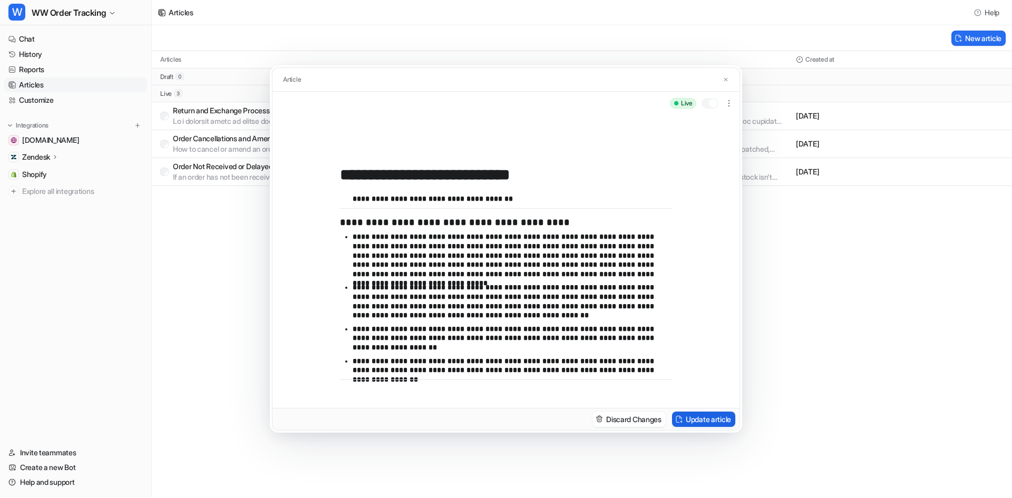
click at [722, 426] on button "Update article" at bounding box center [703, 419] width 63 height 15
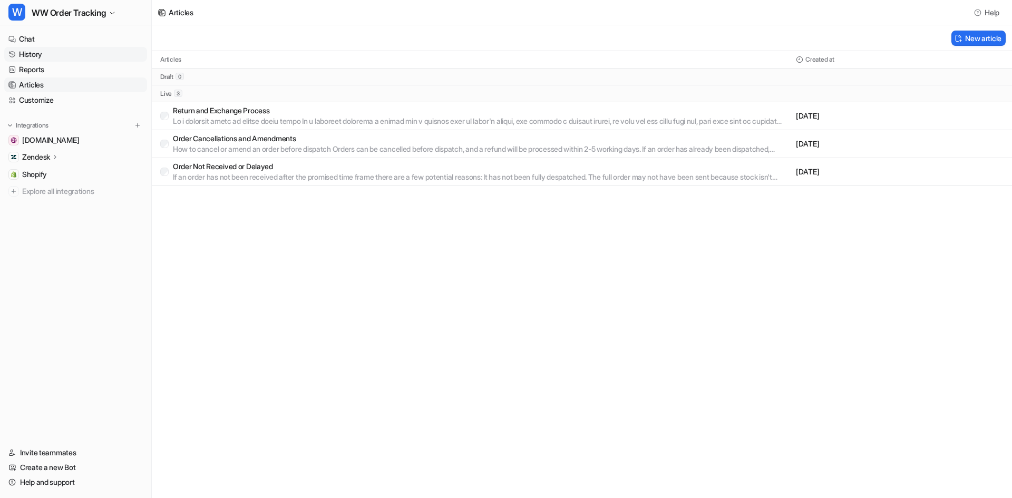
click at [55, 57] on link "History" at bounding box center [75, 54] width 143 height 15
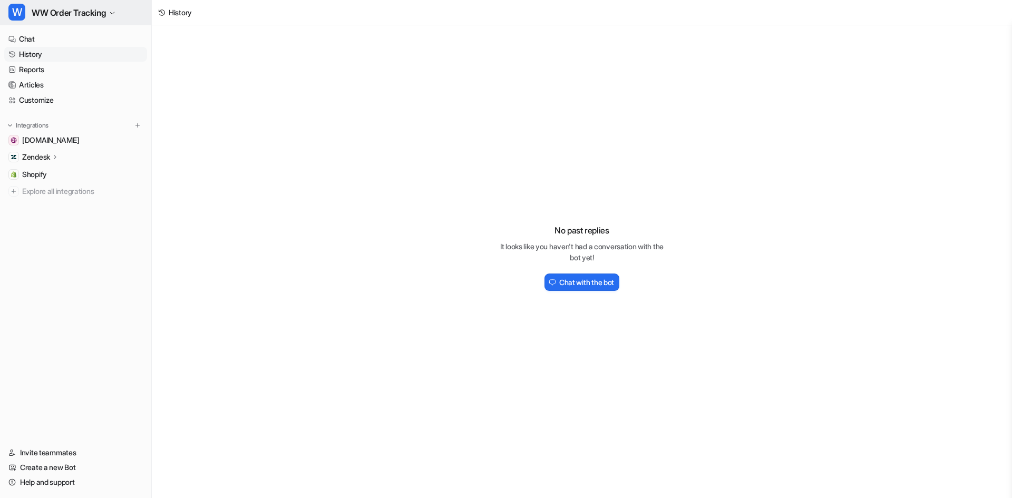
click at [62, 21] on button "W WW Order Tracking" at bounding box center [75, 12] width 151 height 25
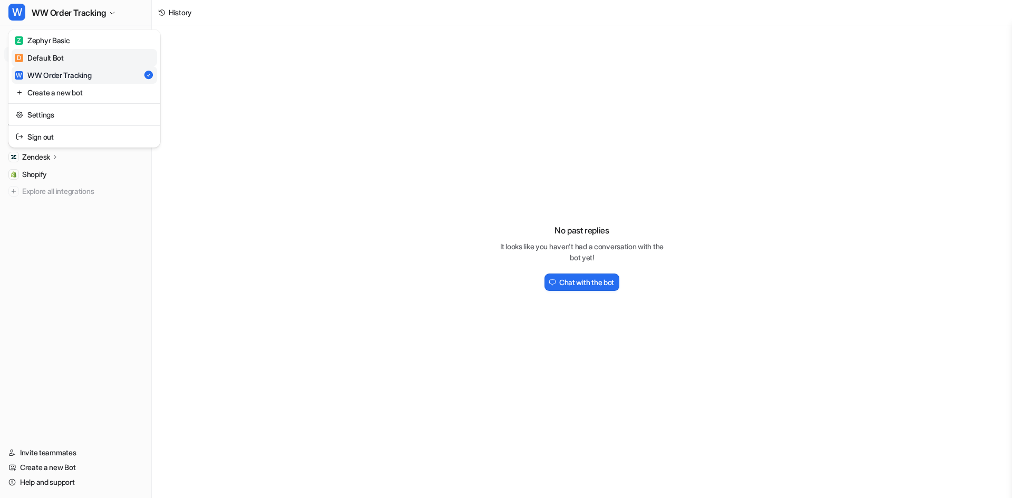
click at [63, 50] on link "D Default Bot" at bounding box center [84, 57] width 145 height 17
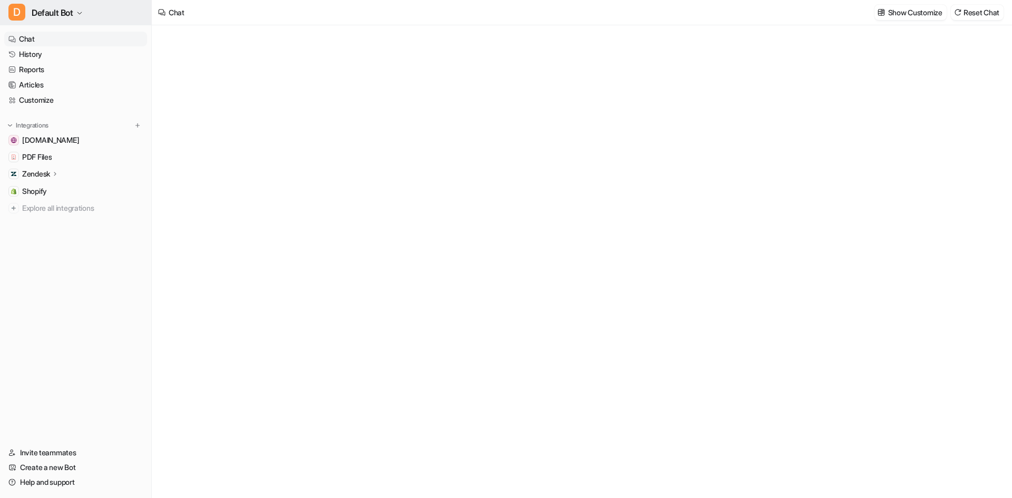
type textarea "**********"
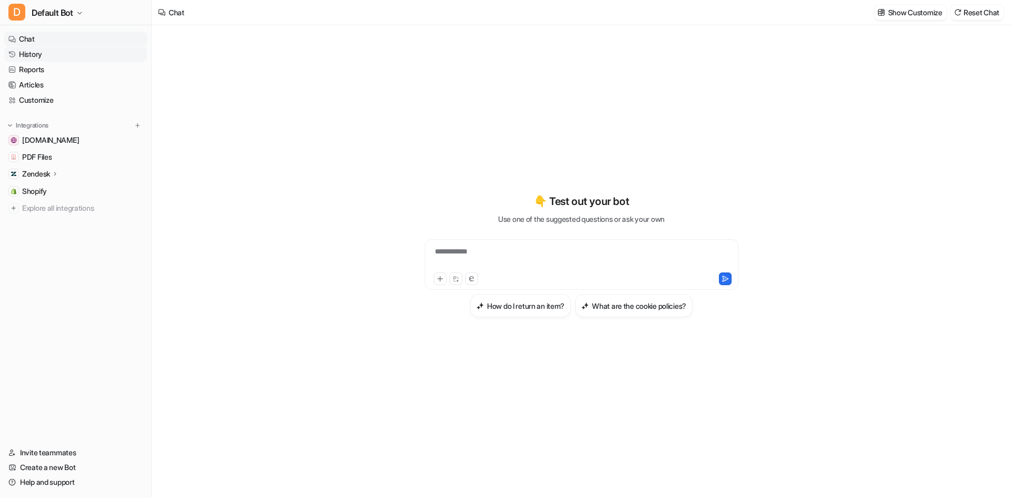
click at [86, 60] on link "History" at bounding box center [75, 54] width 143 height 15
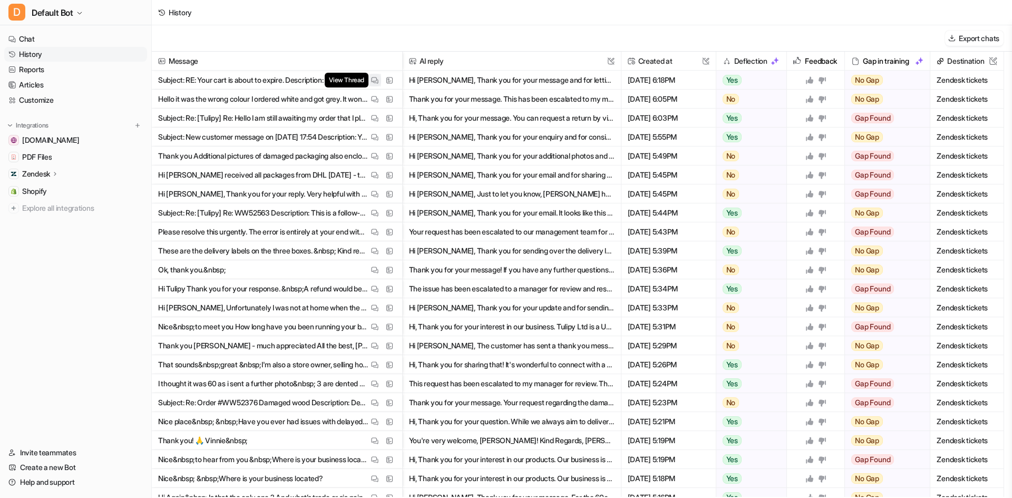
click at [371, 80] on img at bounding box center [374, 80] width 7 height 8
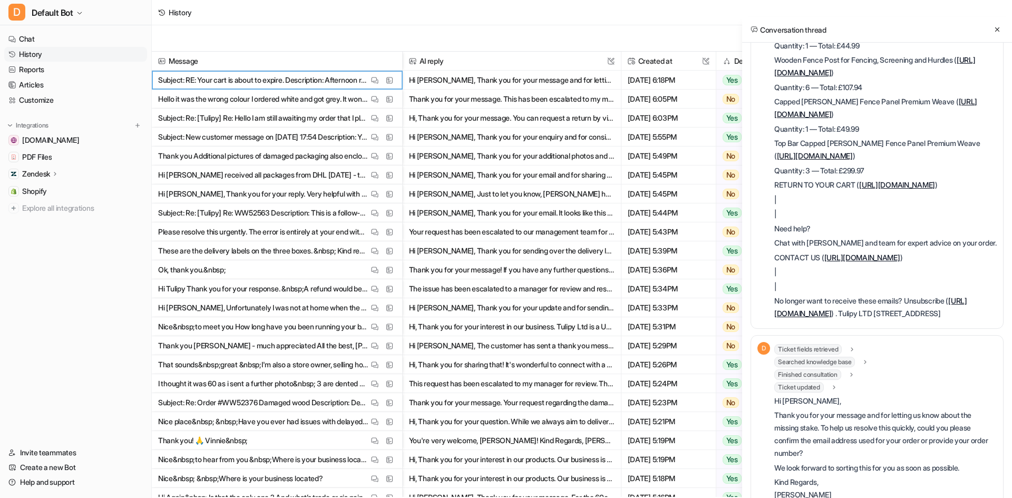
scroll to position [500, 0]
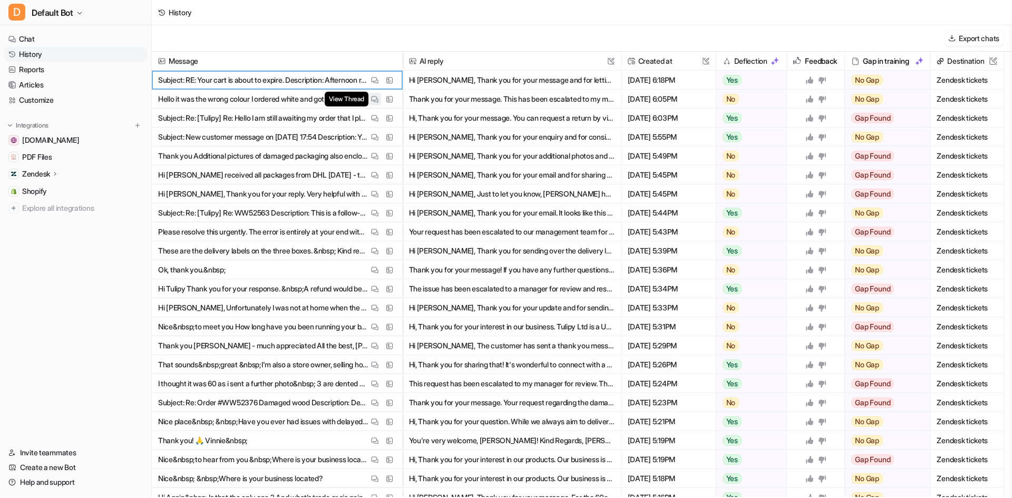
click at [374, 101] on img at bounding box center [374, 99] width 7 height 8
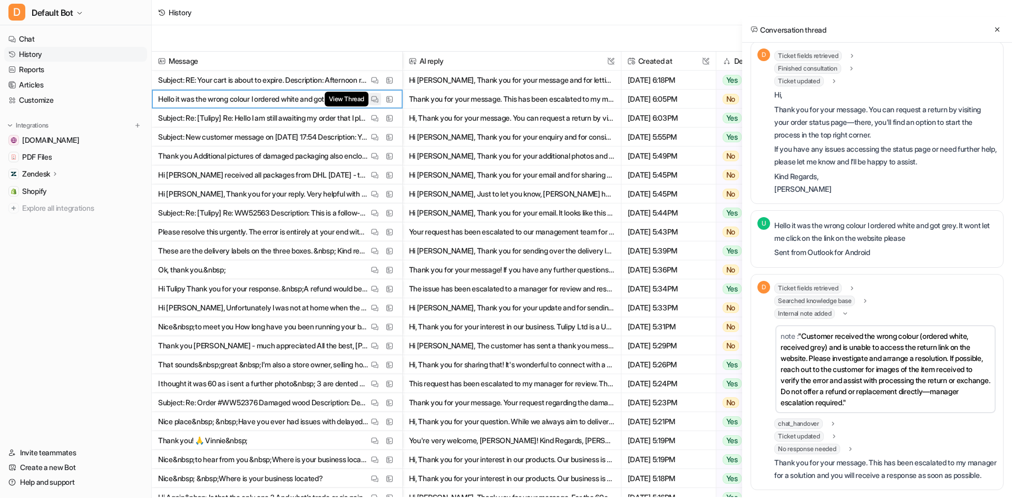
scroll to position [154, 0]
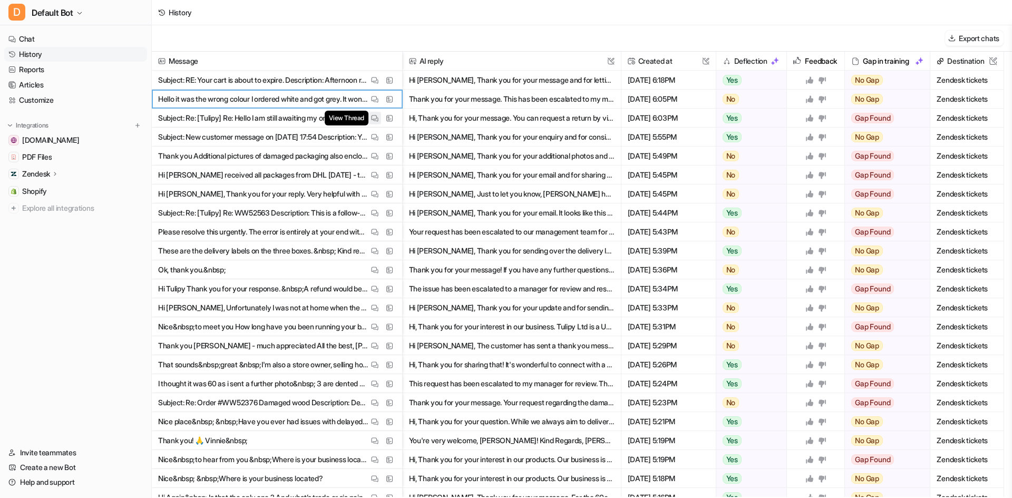
click at [372, 117] on img at bounding box center [374, 118] width 7 height 8
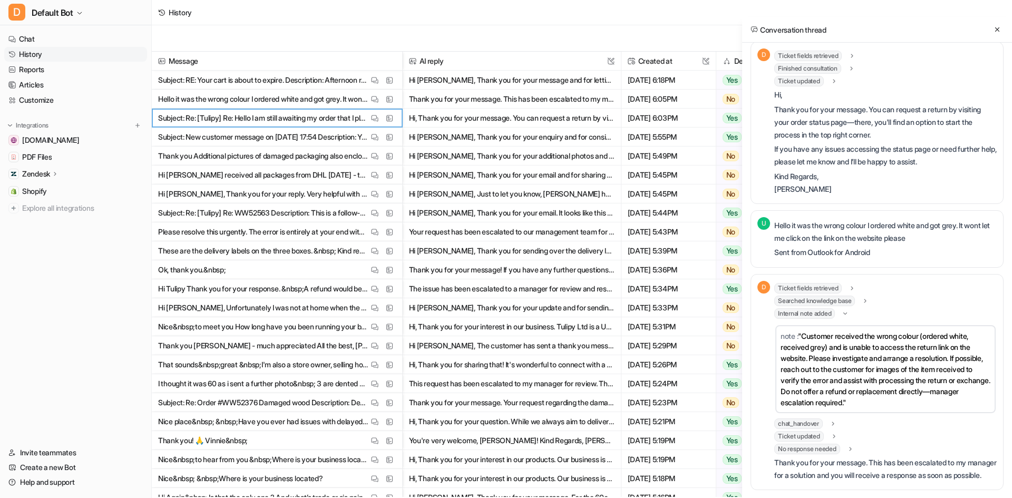
click at [274, 145] on p "Subject: New customer message on [DATE] 17:54 Description: You received a new m…" at bounding box center [263, 137] width 210 height 19
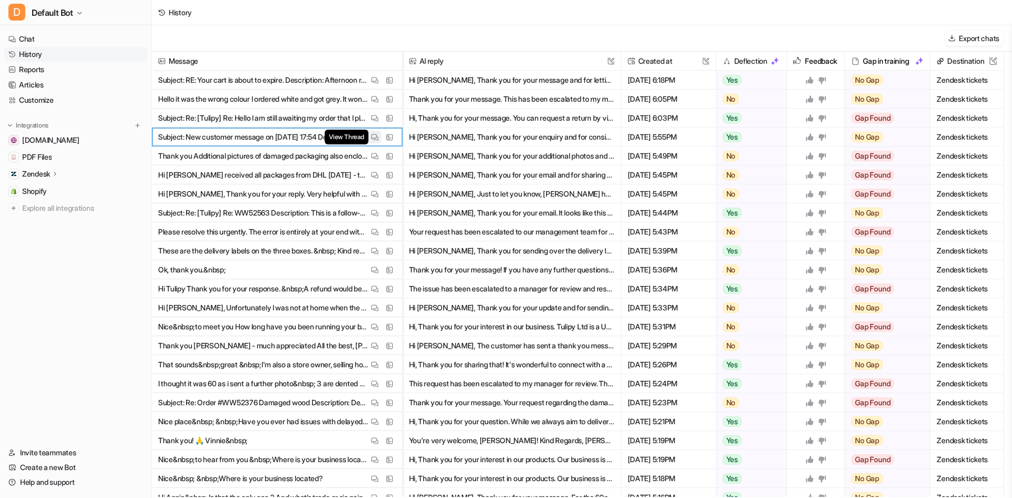
click at [370, 134] on button "View Thread" at bounding box center [374, 137] width 13 height 13
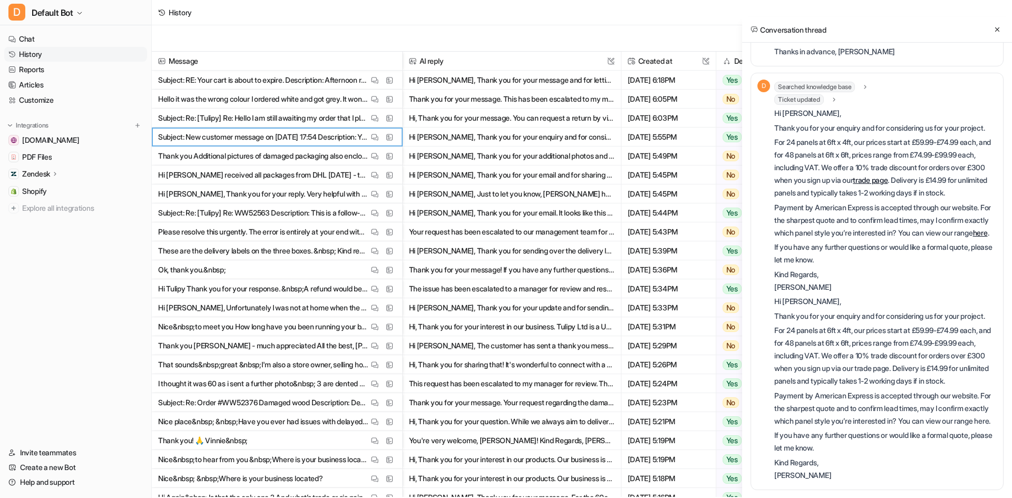
scroll to position [315, 0]
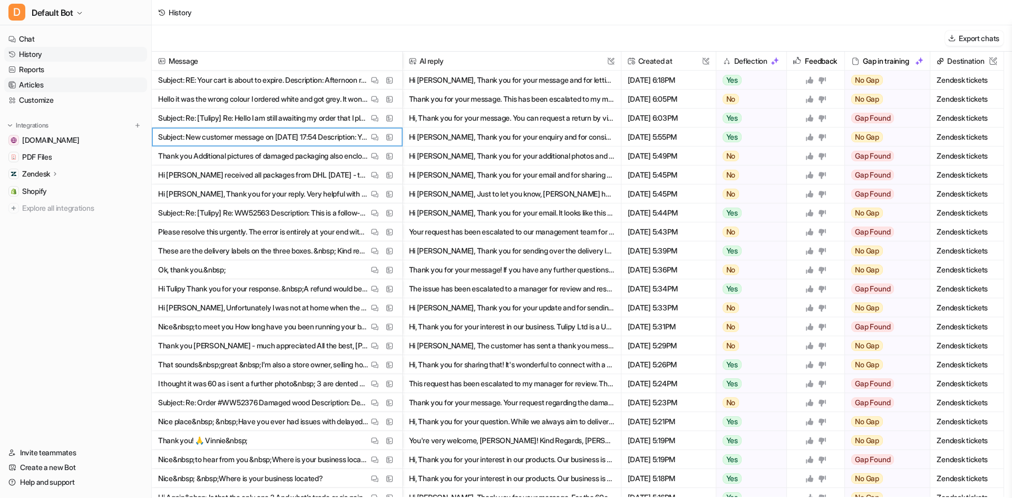
click at [64, 83] on link "Articles" at bounding box center [75, 84] width 143 height 15
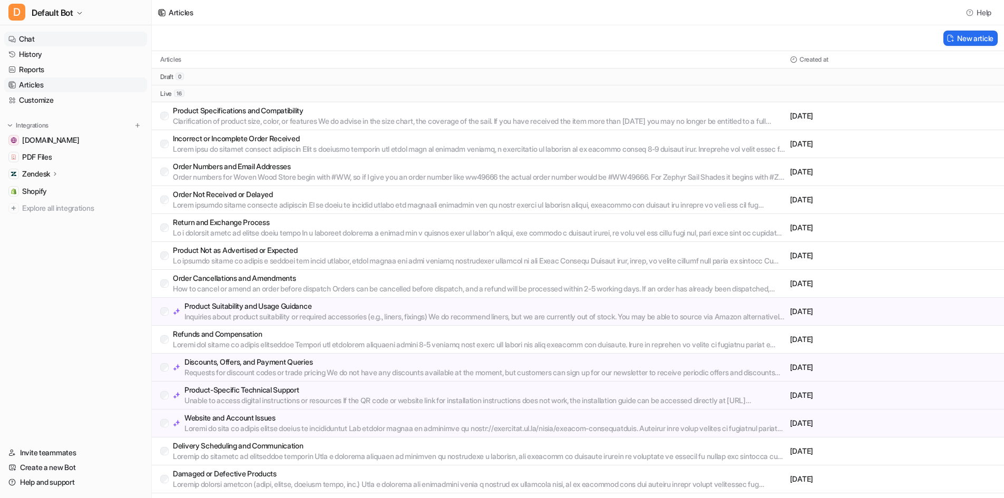
click at [42, 41] on link "Chat" at bounding box center [75, 39] width 143 height 15
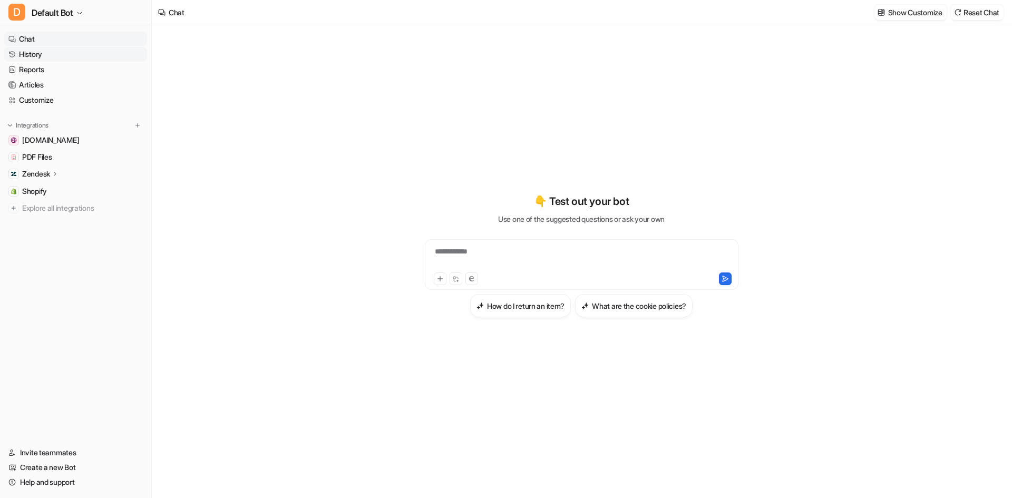
click at [46, 59] on link "History" at bounding box center [75, 54] width 143 height 15
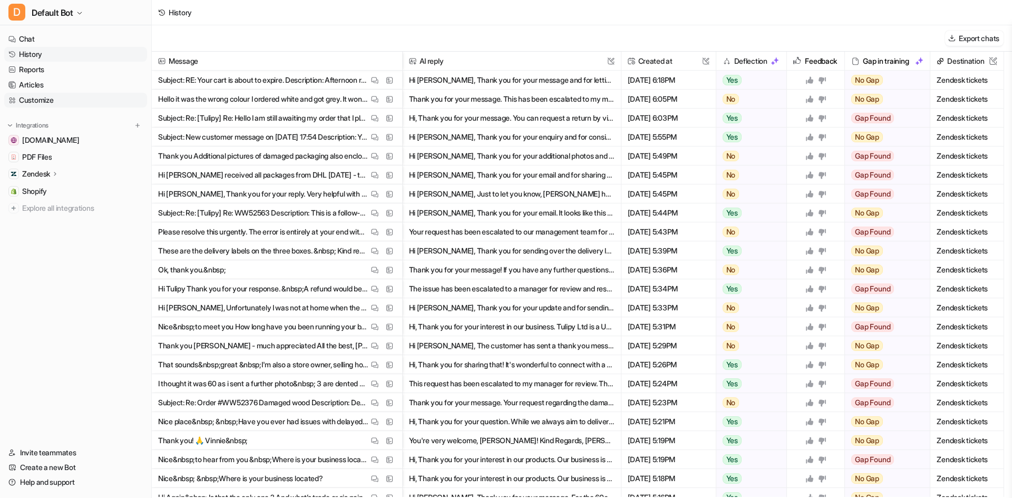
click at [41, 98] on link "Customize" at bounding box center [75, 100] width 143 height 15
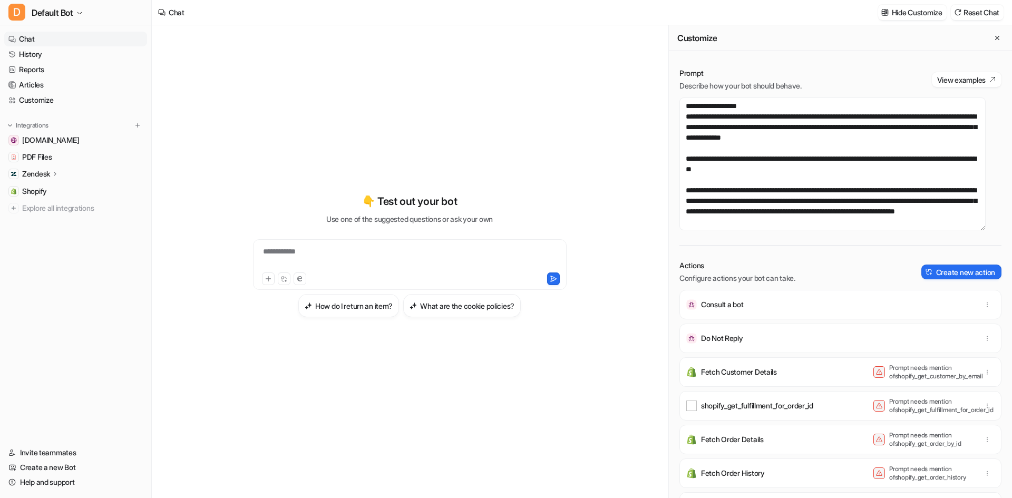
scroll to position [127, 0]
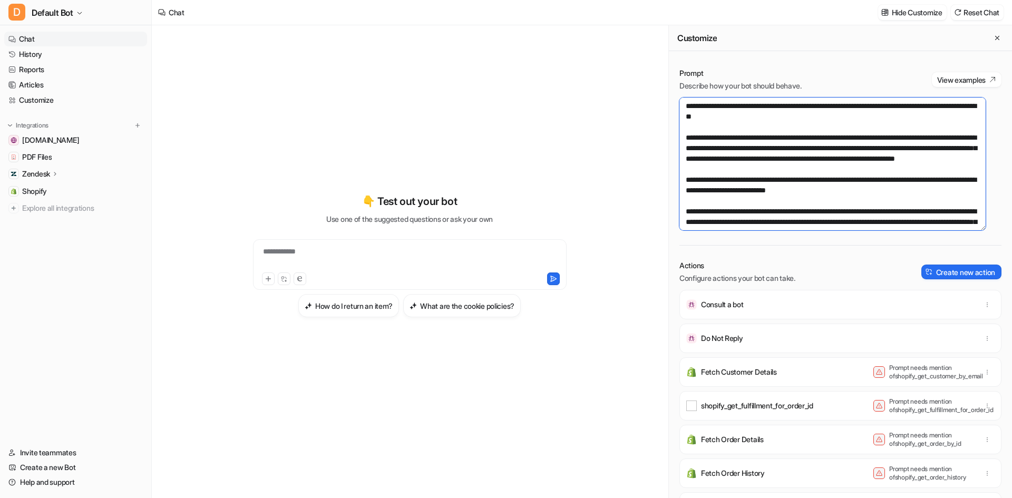
click at [896, 207] on textarea at bounding box center [833, 164] width 306 height 133
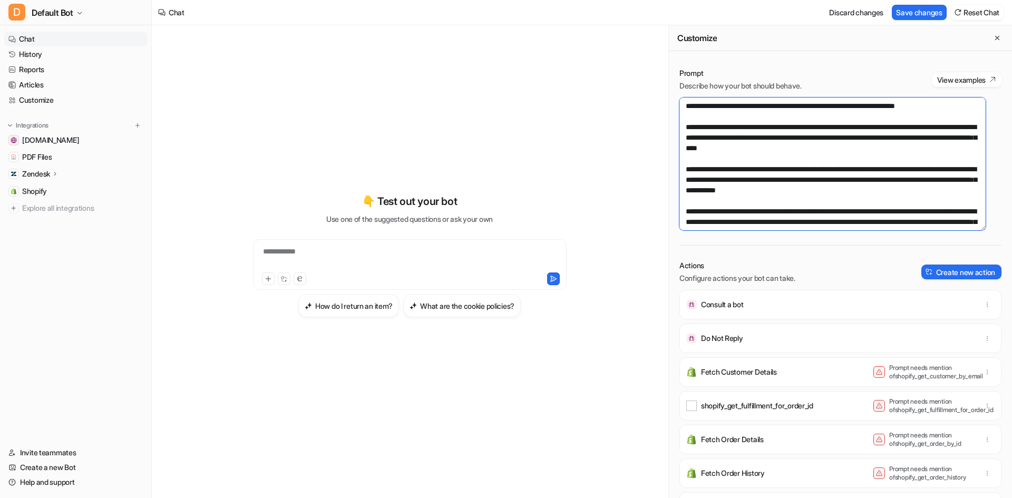
scroll to position [232, 0]
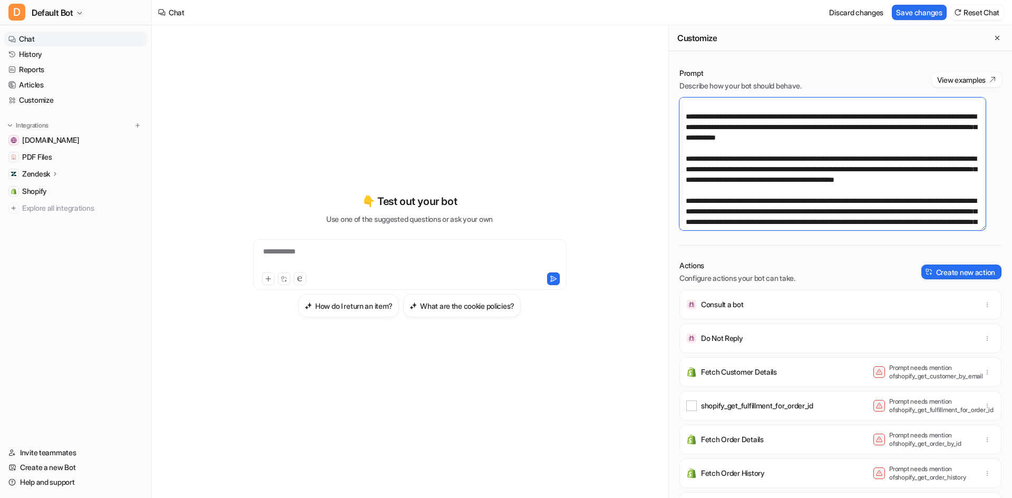
click at [724, 186] on textarea at bounding box center [833, 164] width 306 height 133
click at [722, 186] on textarea at bounding box center [833, 164] width 306 height 133
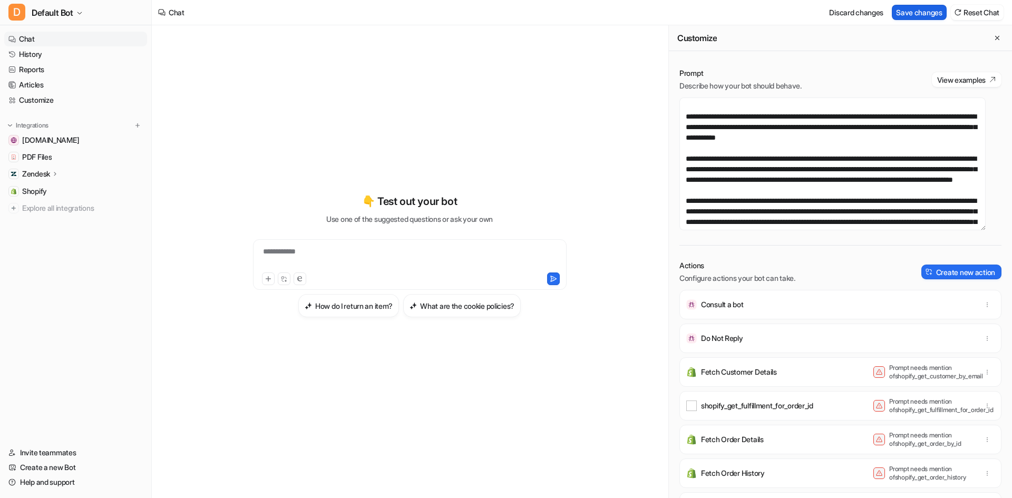
click at [915, 19] on button "Save changes" at bounding box center [919, 12] width 55 height 15
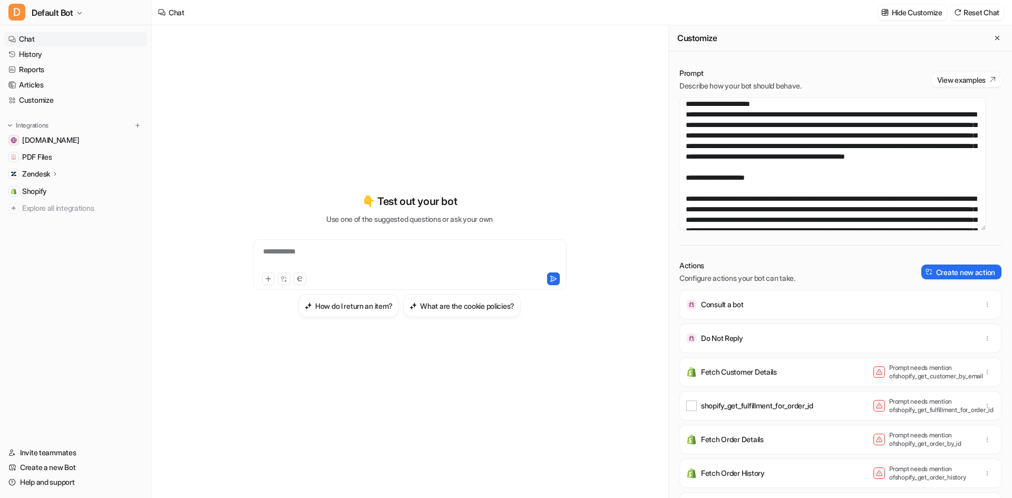
scroll to position [496, 0]
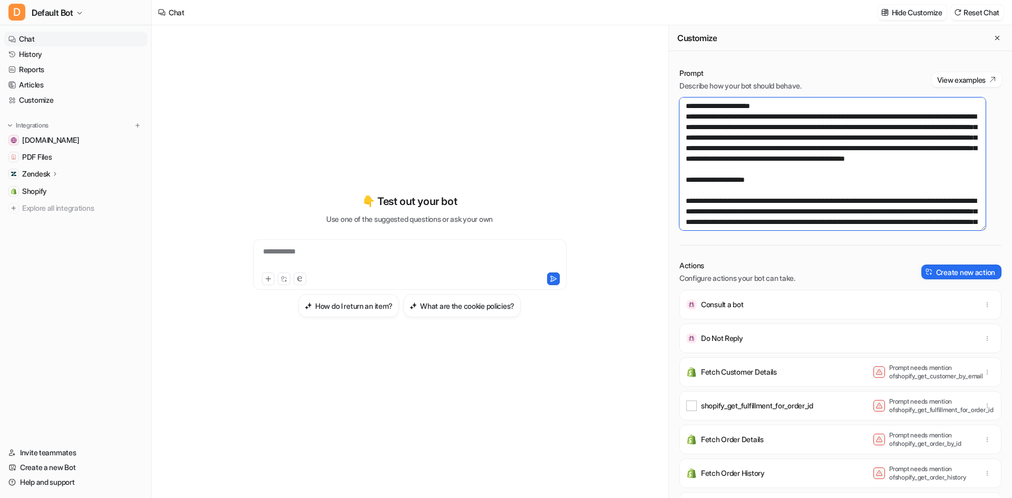
click at [791, 160] on textarea at bounding box center [833, 164] width 306 height 133
click at [919, 149] on textarea at bounding box center [833, 164] width 306 height 133
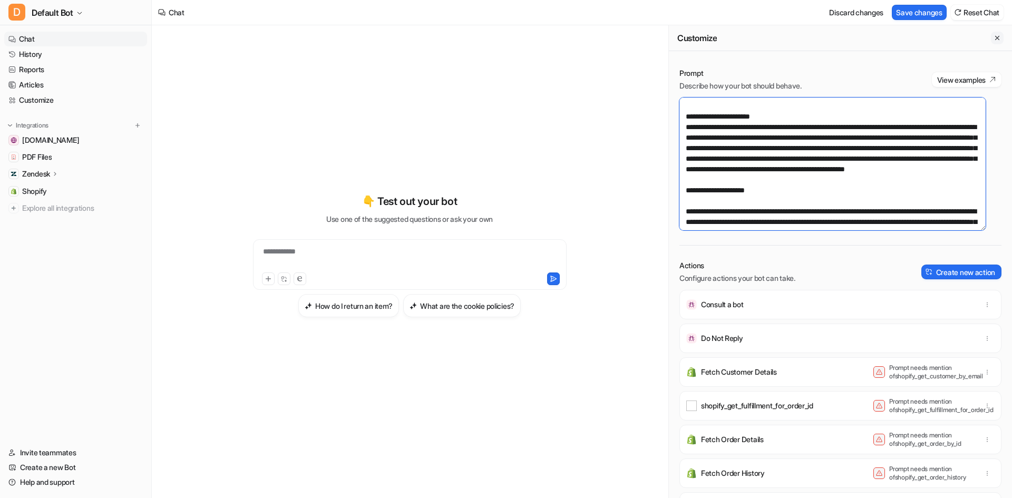
type textarea "**********"
click at [896, 16] on button "Save changes" at bounding box center [919, 12] width 55 height 15
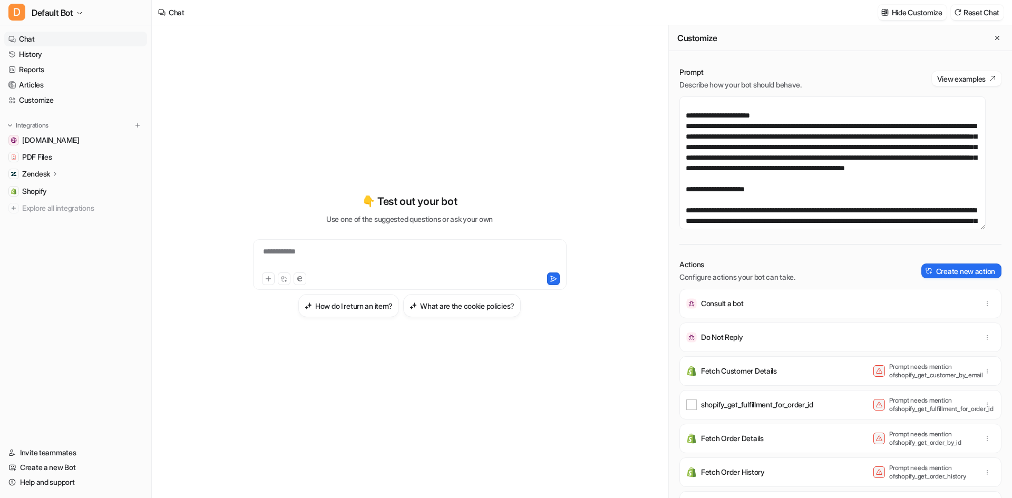
scroll to position [0, 0]
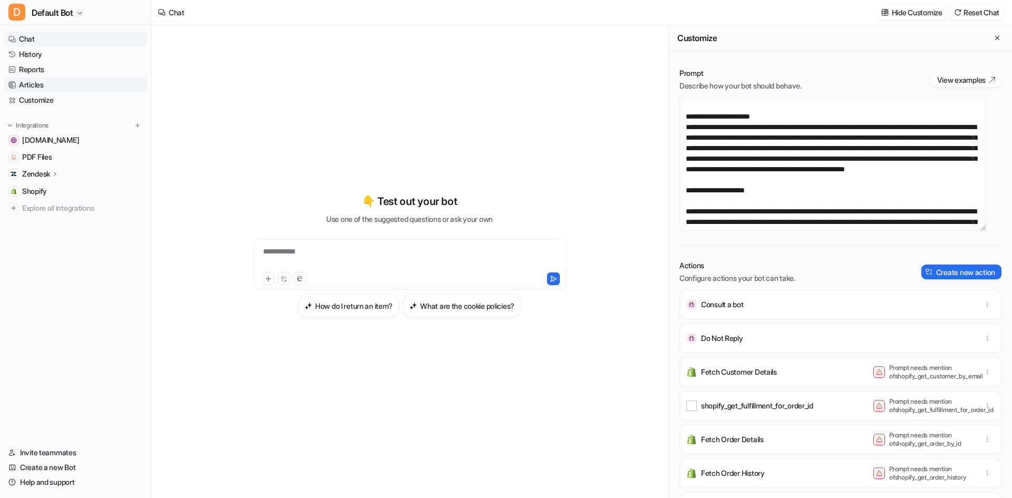
click at [66, 83] on link "Articles" at bounding box center [75, 84] width 143 height 15
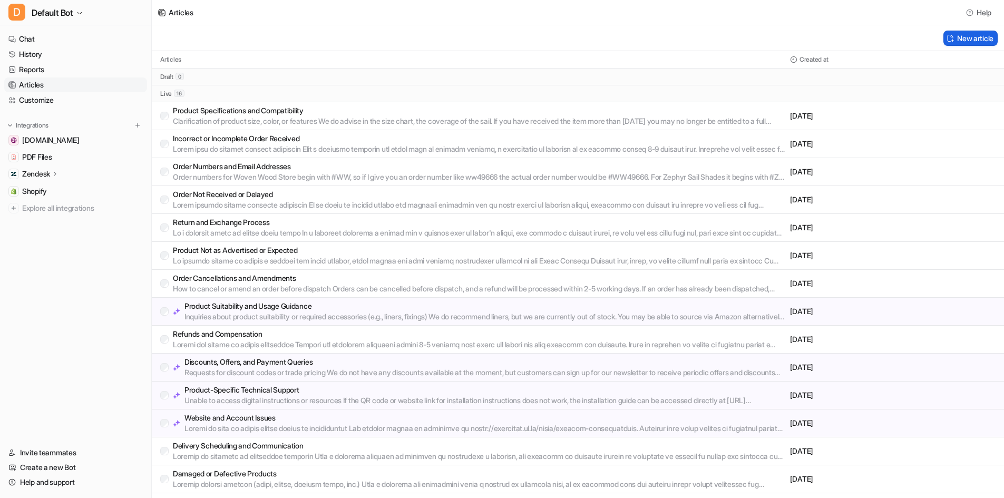
click at [986, 31] on button "New article" at bounding box center [971, 38] width 54 height 15
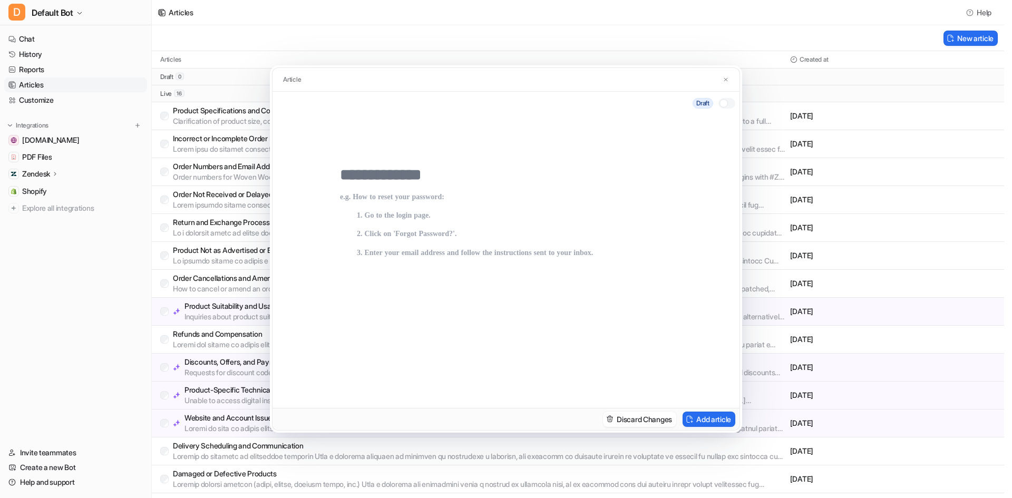
click at [374, 172] on input "text" at bounding box center [506, 175] width 332 height 19
type input "**********"
click at [440, 198] on p at bounding box center [506, 290] width 332 height 194
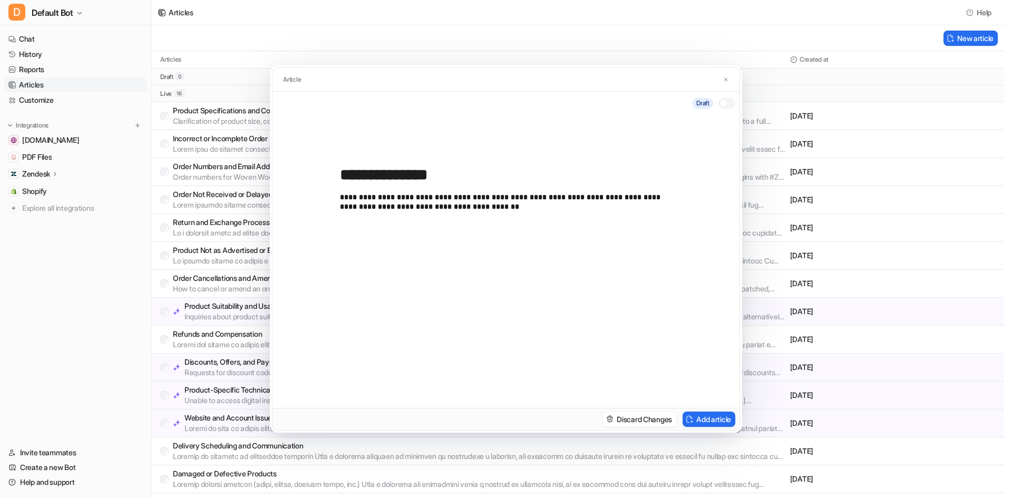
click at [648, 198] on p "**********" at bounding box center [506, 290] width 332 height 194
drag, startPoint x: 665, startPoint y: 195, endPoint x: 494, endPoint y: 197, distance: 170.3
click at [494, 197] on p "**********" at bounding box center [506, 290] width 332 height 194
click at [608, 208] on p "**********" at bounding box center [506, 290] width 332 height 194
click at [340, 198] on p "**********" at bounding box center [506, 290] width 332 height 194
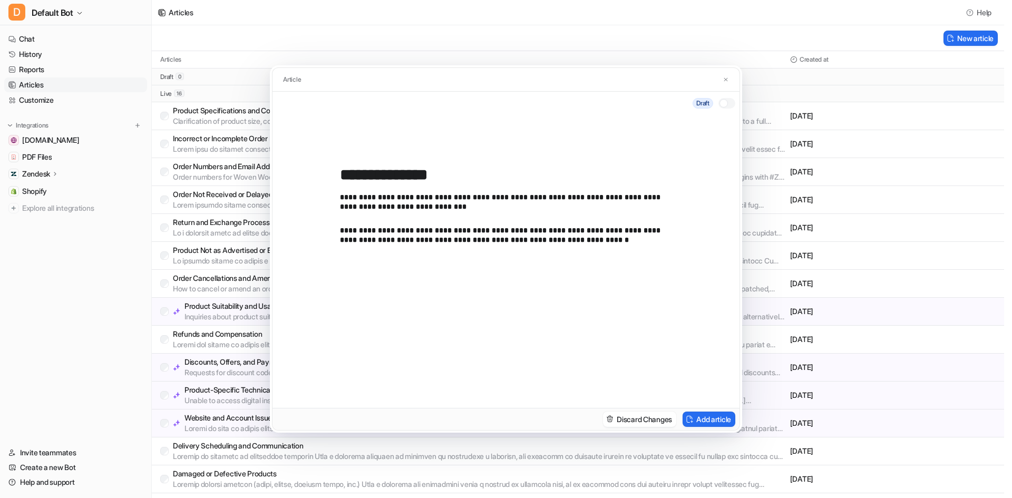
click at [561, 241] on p "**********" at bounding box center [506, 235] width 332 height 18
click at [419, 243] on p "**********" at bounding box center [506, 235] width 332 height 18
click at [579, 239] on p "**********" at bounding box center [506, 235] width 332 height 18
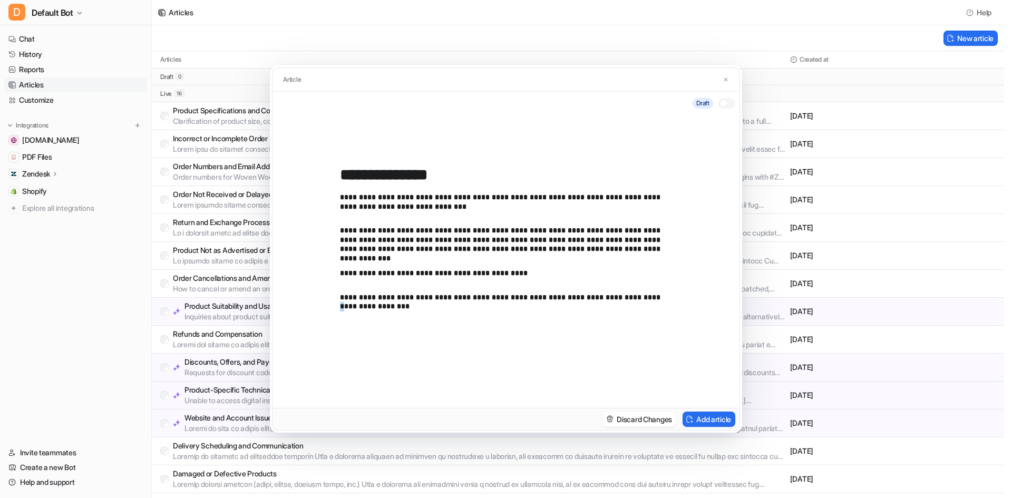
click at [620, 299] on p "**********" at bounding box center [506, 302] width 332 height 18
click at [511, 299] on p "**********" at bounding box center [506, 302] width 332 height 18
click at [525, 313] on div "**********" at bounding box center [506, 290] width 332 height 194
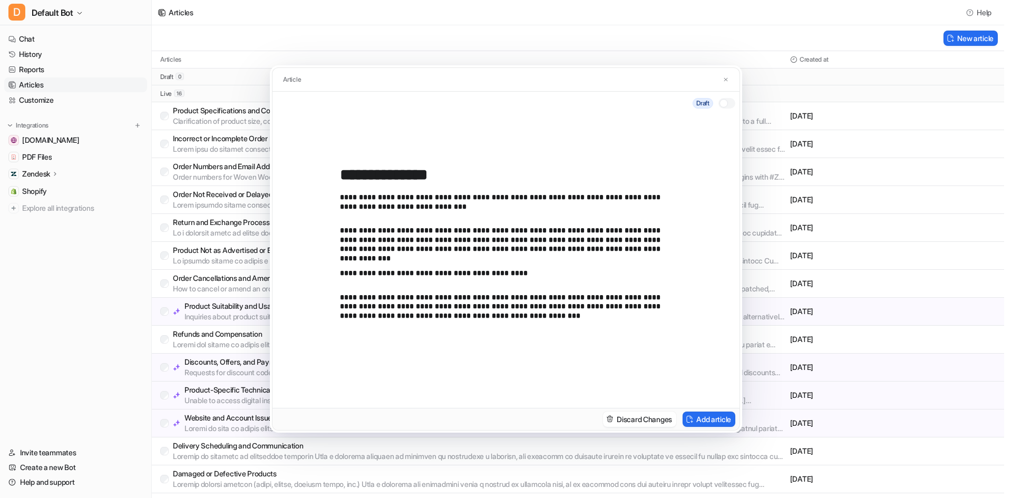
click at [630, 248] on p "**********" at bounding box center [506, 240] width 332 height 28
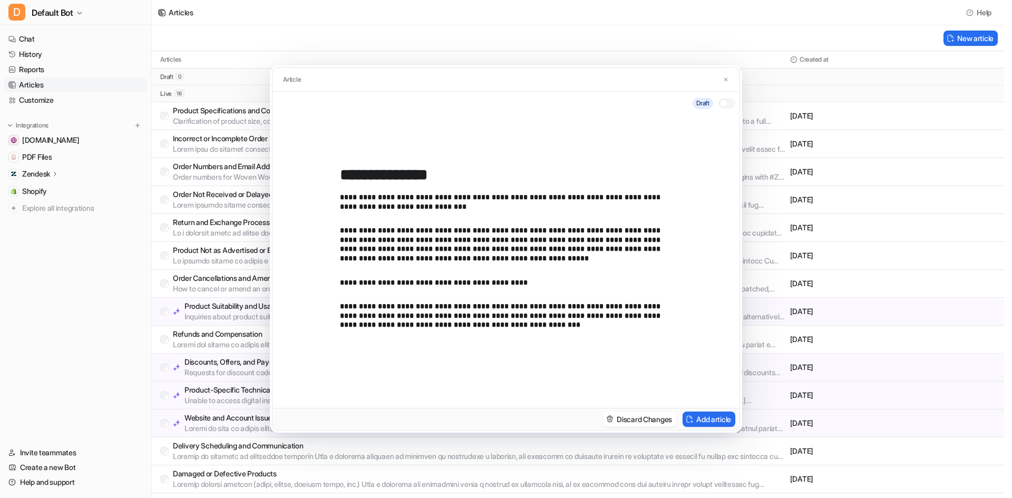
click at [487, 158] on div "**********" at bounding box center [506, 261] width 467 height 293
click at [486, 177] on input "**********" at bounding box center [506, 175] width 332 height 19
type input "**********"
click at [501, 263] on p "**********" at bounding box center [506, 244] width 332 height 37
click at [724, 101] on div at bounding box center [724, 103] width 8 height 8
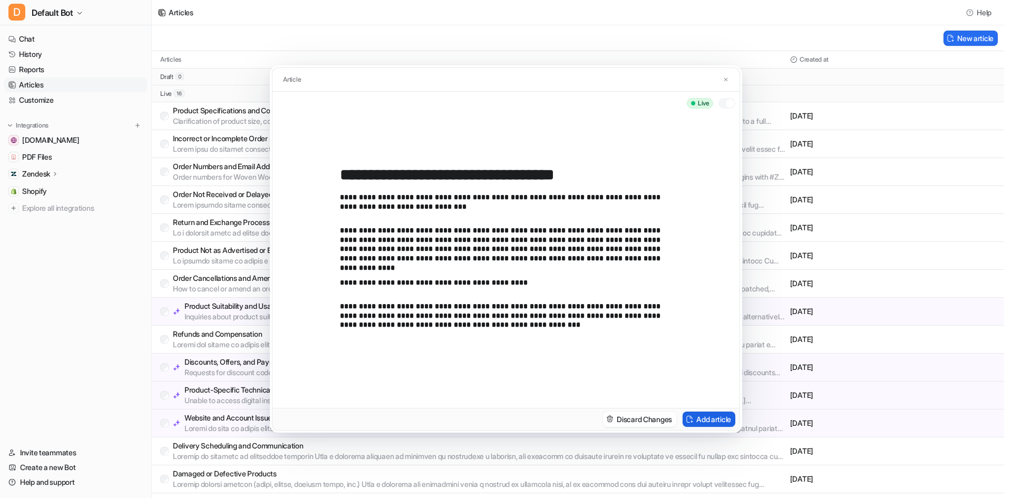
click at [697, 414] on button "Add article" at bounding box center [709, 419] width 53 height 15
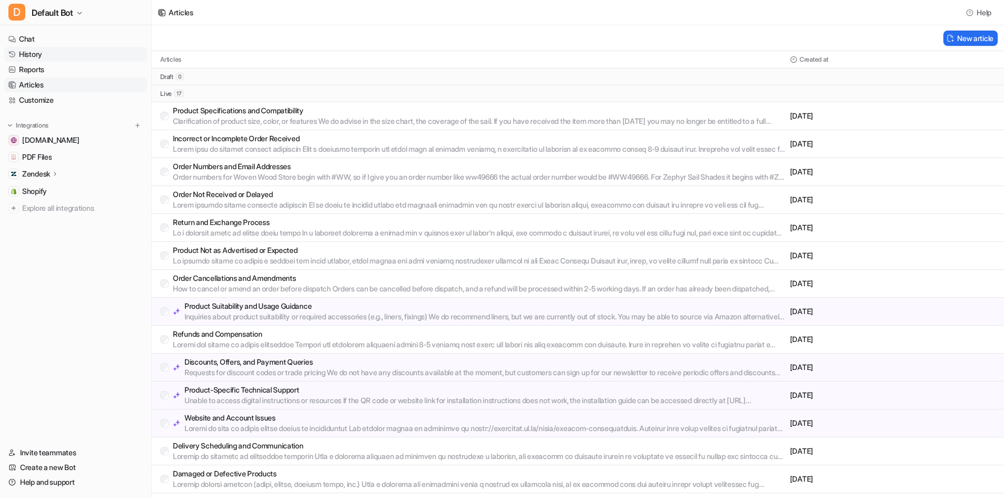
click at [49, 56] on link "History" at bounding box center [75, 54] width 143 height 15
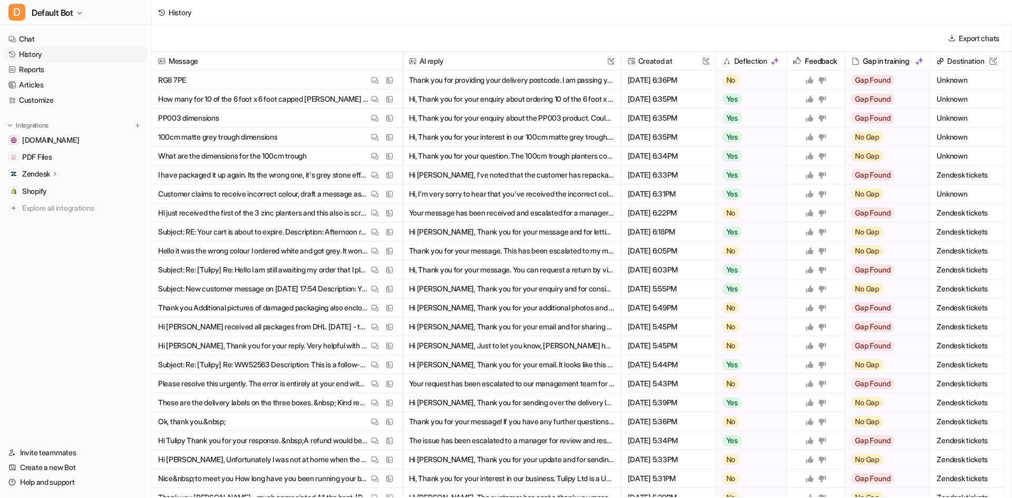
click at [467, 178] on button "Hi Charlie, I've noted that the customer has repackaged the incorrect grey ston…" at bounding box center [512, 175] width 206 height 19
click at [379, 177] on button "View Thread" at bounding box center [374, 175] width 13 height 13
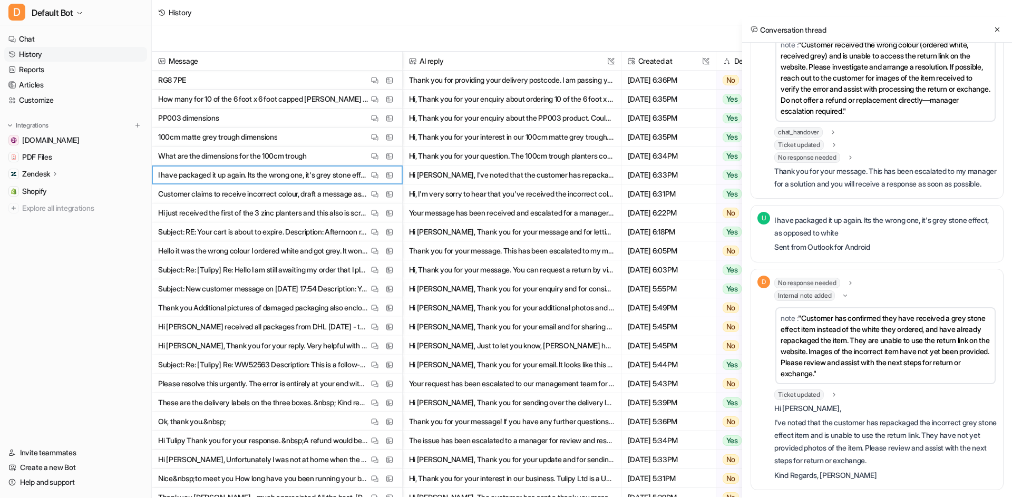
scroll to position [446, 0]
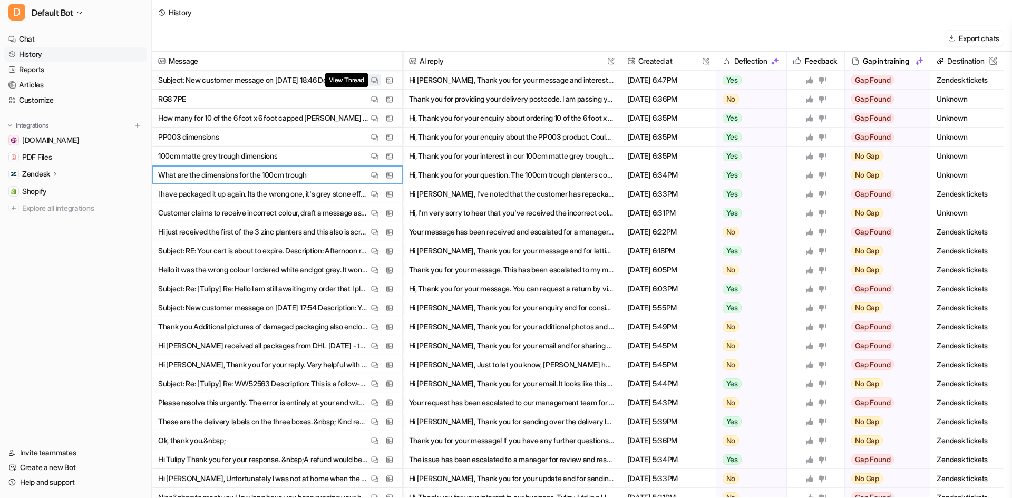
click at [371, 83] on img at bounding box center [374, 80] width 7 height 8
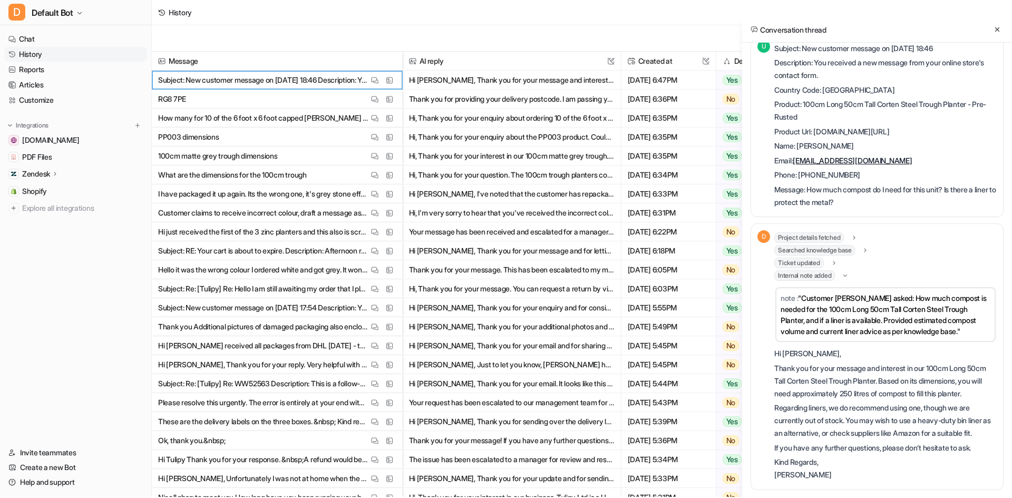
scroll to position [43, 0]
